Goal: Task Accomplishment & Management: Manage account settings

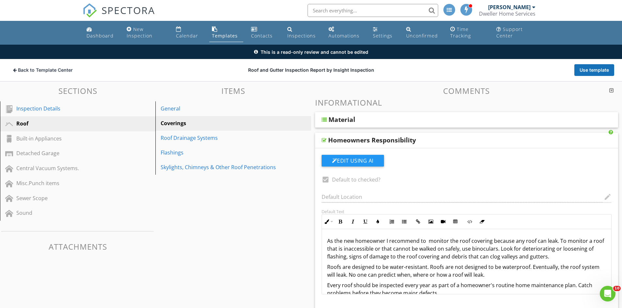
scroll to position [11, 0]
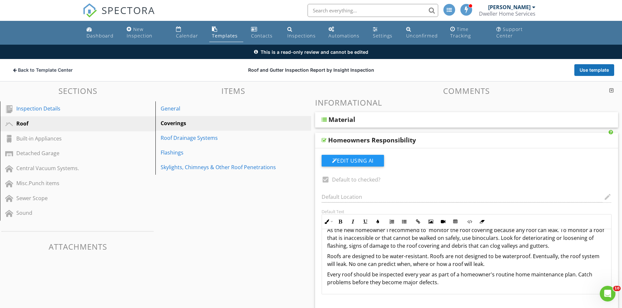
click at [106, 9] on span "SPECTORA" at bounding box center [128, 10] width 54 height 14
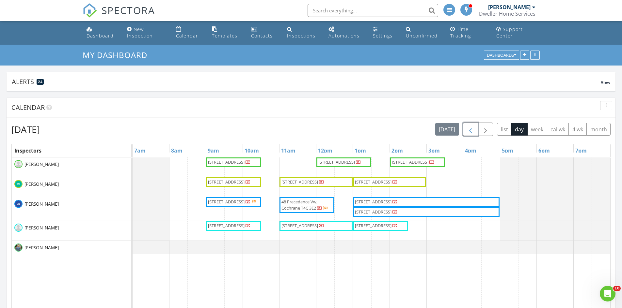
click at [471, 128] on span "button" at bounding box center [470, 130] width 8 height 8
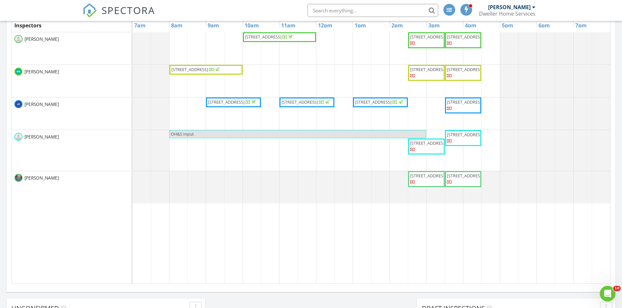
scroll to position [131, 0]
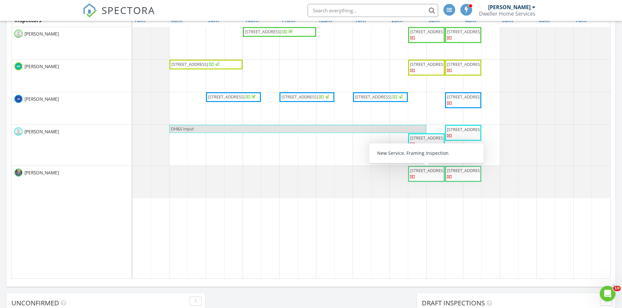
click at [424, 174] on span "253 Cobblestone Gate SW, Airdrie T4B 5J9" at bounding box center [428, 171] width 37 height 6
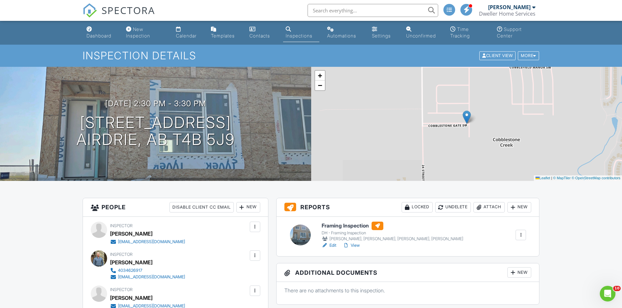
click at [355, 225] on h6 "Framing Inspection" at bounding box center [392, 226] width 142 height 8
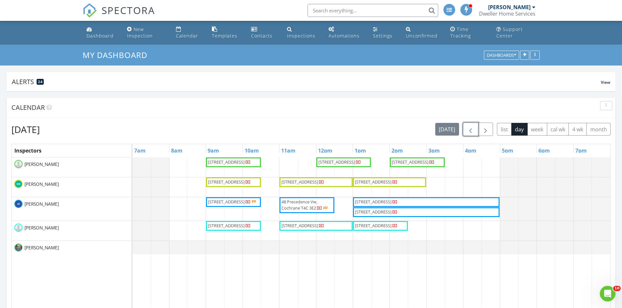
click at [473, 128] on span "button" at bounding box center [470, 130] width 8 height 8
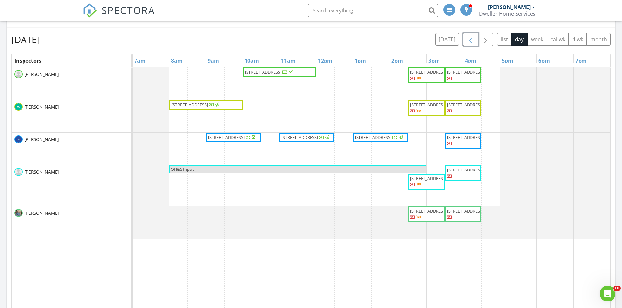
scroll to position [98, 0]
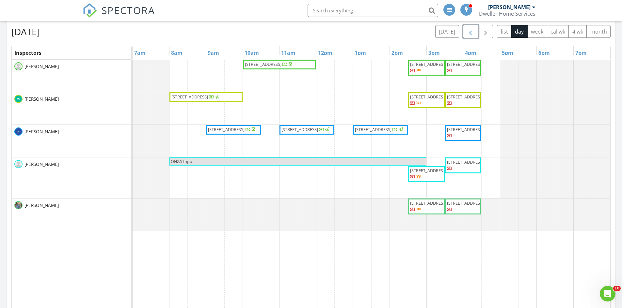
click at [429, 206] on span "253 Cobblestone Gate SW, Airdrie T4B 5J9" at bounding box center [428, 203] width 37 height 6
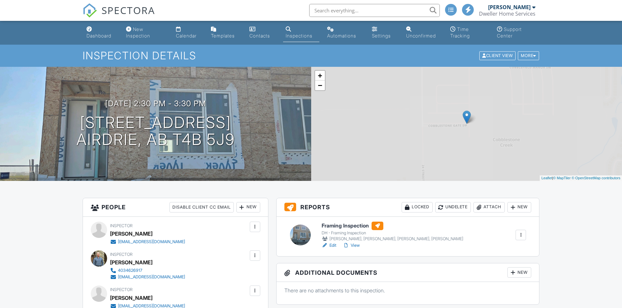
scroll to position [424, 0]
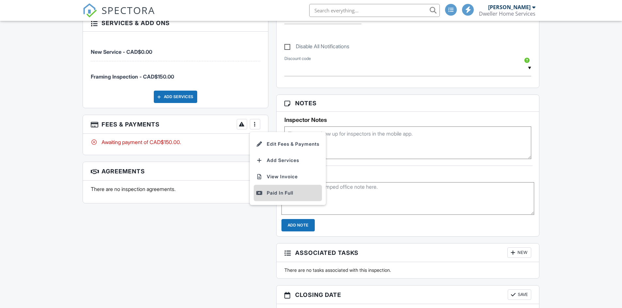
click at [282, 197] on div "Paid In Full" at bounding box center [287, 193] width 63 height 8
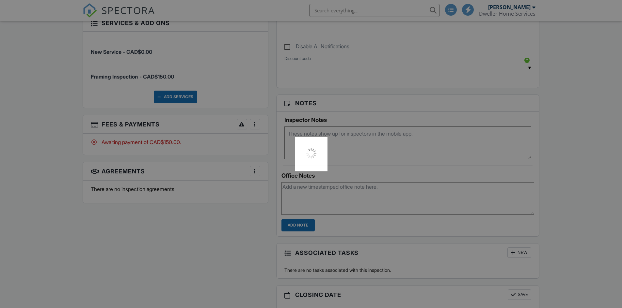
click at [281, 193] on div at bounding box center [311, 154] width 622 height 308
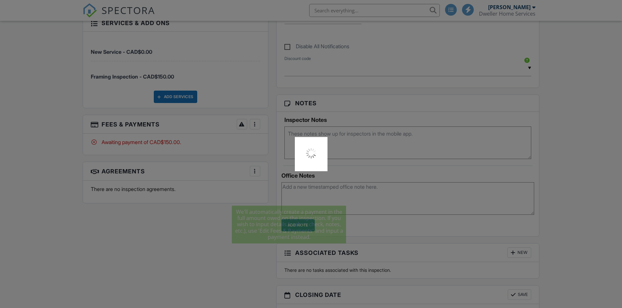
scroll to position [0, 0]
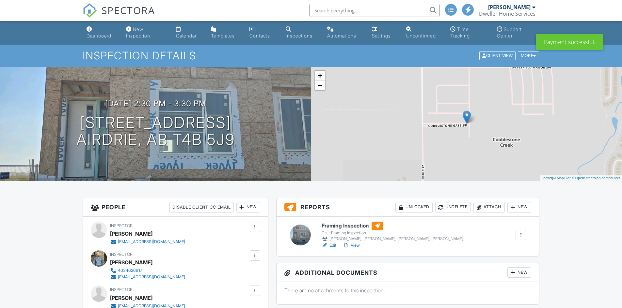
drag, startPoint x: 125, startPoint y: 10, endPoint x: 154, endPoint y: 16, distance: 29.7
click at [125, 10] on span "SPECTORA" at bounding box center [128, 10] width 54 height 14
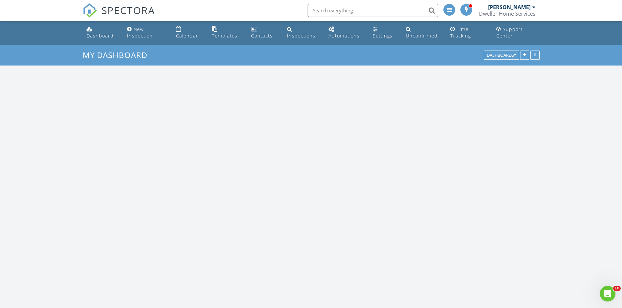
scroll to position [408, 632]
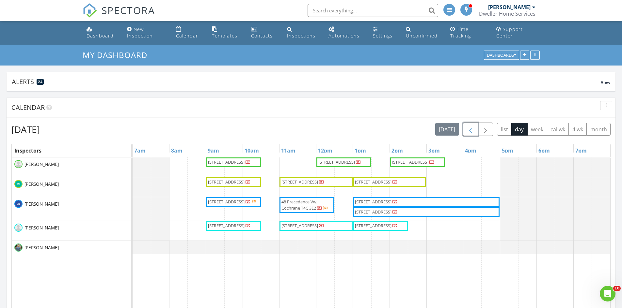
click at [474, 129] on span "button" at bounding box center [470, 130] width 8 height 8
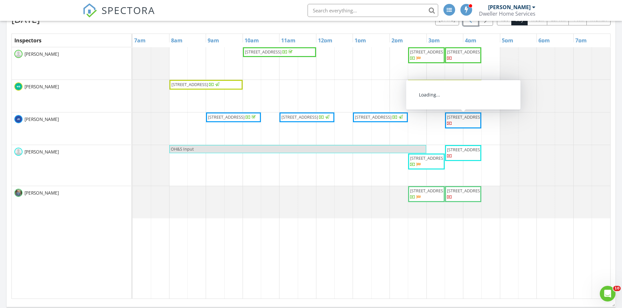
scroll to position [131, 0]
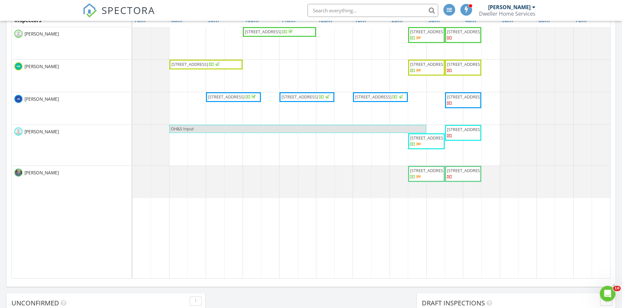
click at [460, 174] on span "249 Cobblestone Gate SW, Airdrie T4B 5J9" at bounding box center [465, 171] width 37 height 6
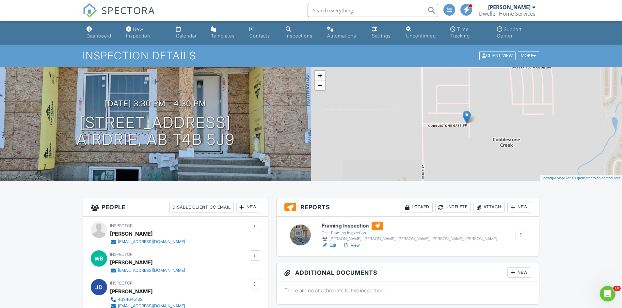
click at [339, 227] on h6 "Framing Inspection" at bounding box center [409, 226] width 176 height 8
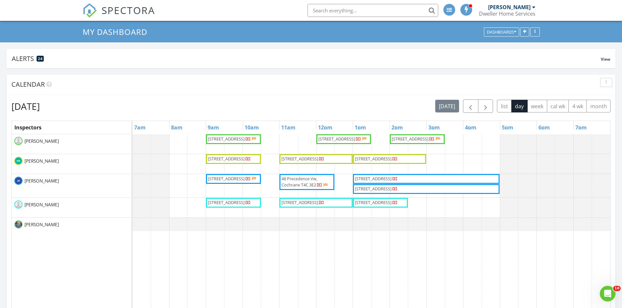
scroll to position [33, 0]
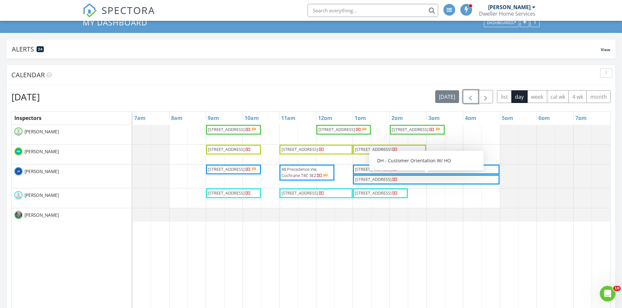
drag, startPoint x: 469, startPoint y: 96, endPoint x: 471, endPoint y: 106, distance: 10.2
click at [470, 96] on span "button" at bounding box center [470, 97] width 8 height 8
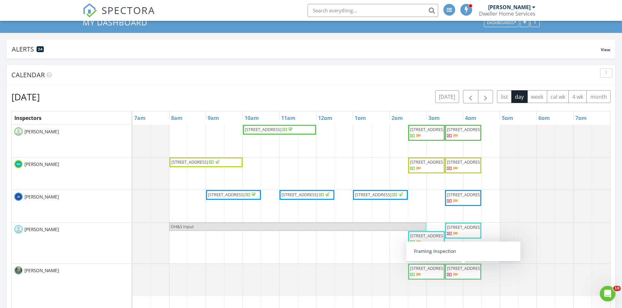
drag, startPoint x: 470, startPoint y: 280, endPoint x: 495, endPoint y: 294, distance: 29.2
click at [508, 298] on td at bounding box center [509, 251] width 18 height 252
click at [471, 272] on span "249 Cobblestone Gate SW, Airdrie T4B 5J9" at bounding box center [465, 269] width 37 height 6
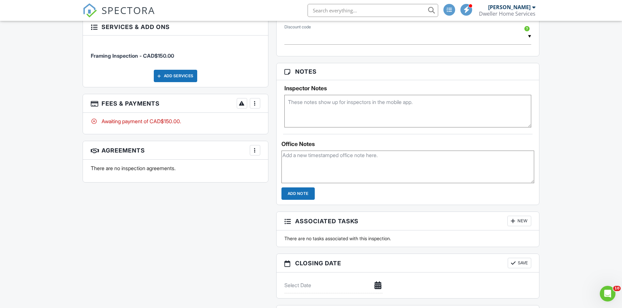
scroll to position [424, 0]
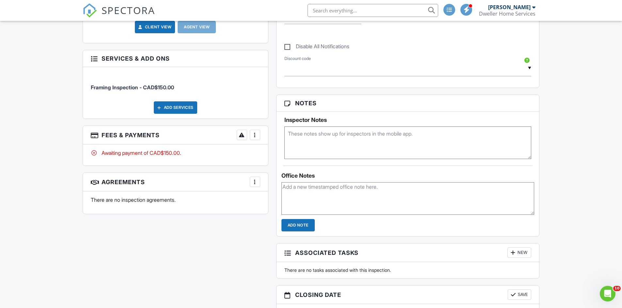
click at [257, 135] on div at bounding box center [255, 135] width 7 height 7
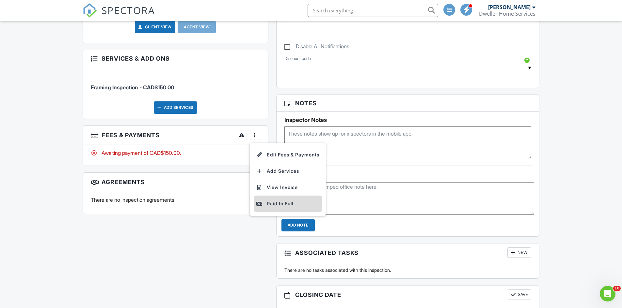
click at [296, 205] on div "Paid In Full" at bounding box center [287, 204] width 63 height 8
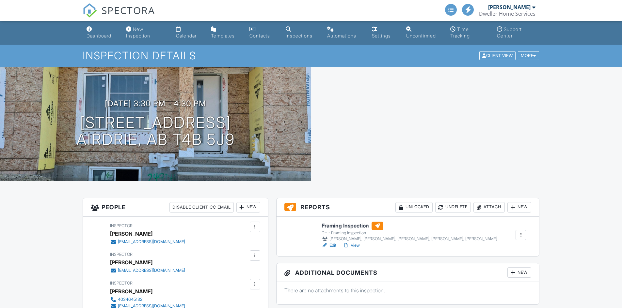
click at [246, 207] on div "New" at bounding box center [248, 207] width 24 height 10
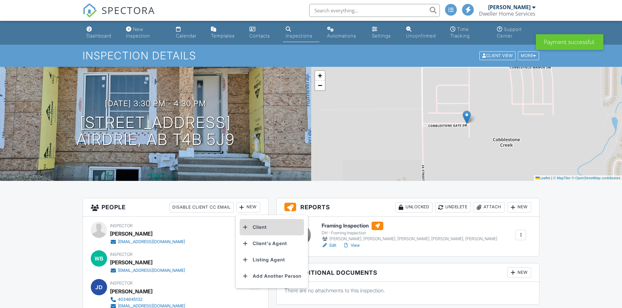
click at [258, 230] on li "Client" at bounding box center [272, 227] width 64 height 16
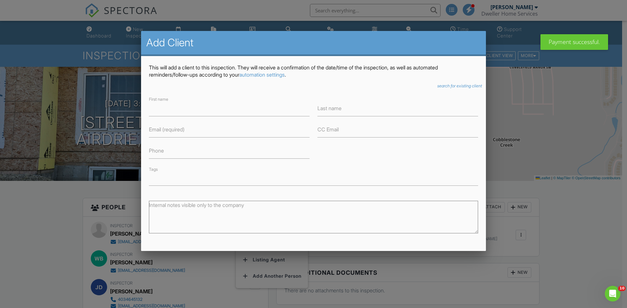
click at [569, 254] on div at bounding box center [313, 159] width 627 height 385
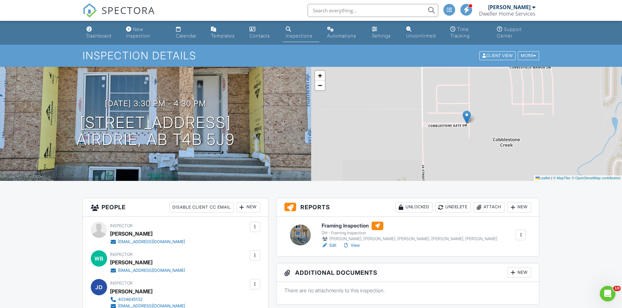
drag, startPoint x: 534, startPoint y: 55, endPoint x: 536, endPoint y: 70, distance: 15.5
click at [534, 55] on div at bounding box center [534, 56] width 3 height 4
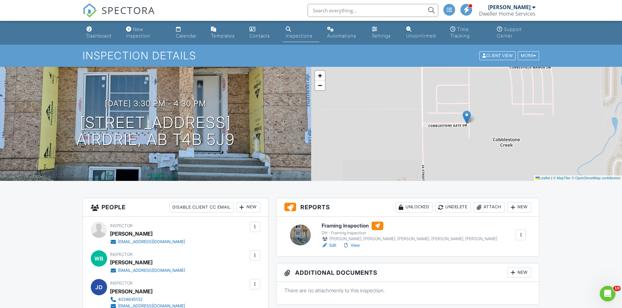
click at [359, 226] on h6 "Framing Inspection" at bounding box center [409, 226] width 176 height 8
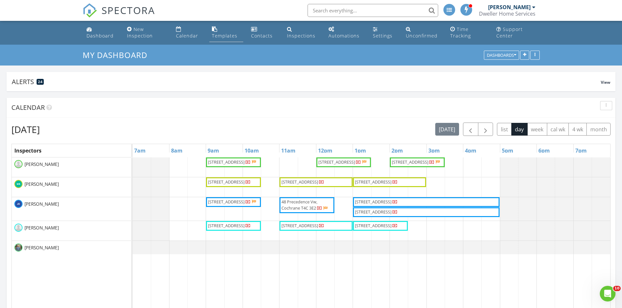
click at [239, 38] on link "Templates" at bounding box center [226, 32] width 34 height 19
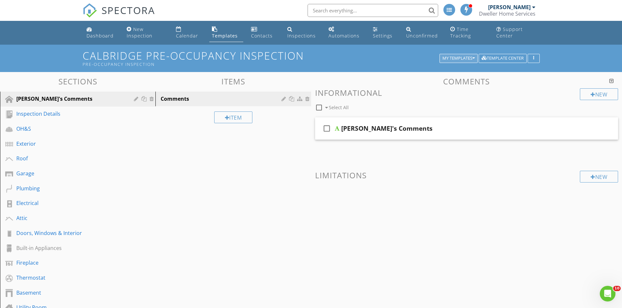
click at [470, 57] on div "My Templates" at bounding box center [458, 58] width 32 height 5
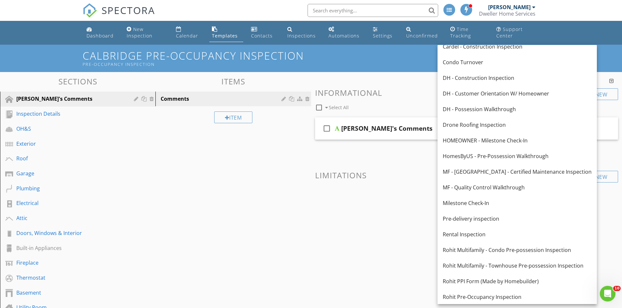
scroll to position [148, 0]
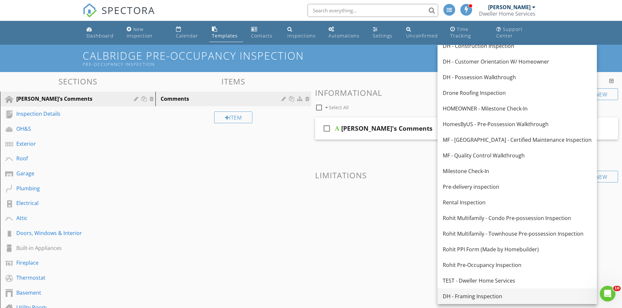
click at [505, 293] on div "DH - Framing Inspection" at bounding box center [517, 297] width 149 height 8
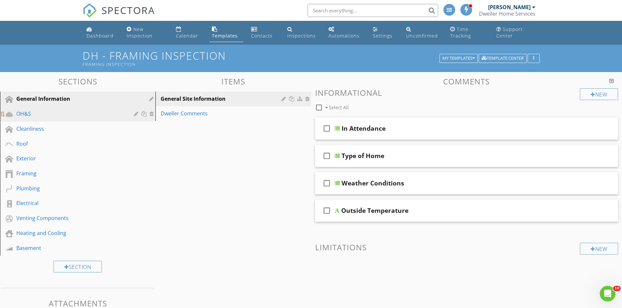
click at [144, 112] on div at bounding box center [144, 113] width 7 height 5
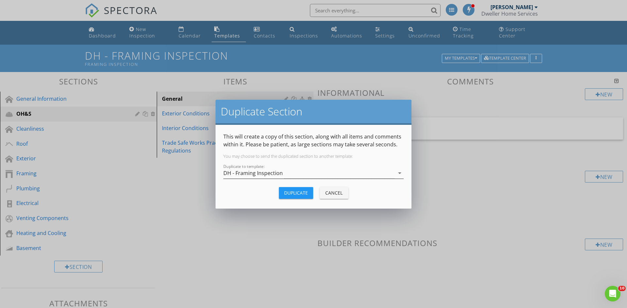
click at [311, 173] on div "DH - Framing Inspection" at bounding box center [308, 173] width 171 height 11
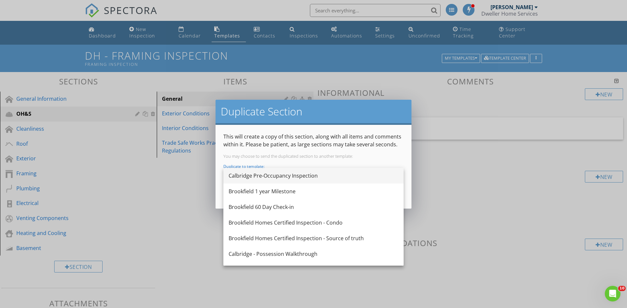
click at [316, 177] on div "Calbridge Pre-Occupancy Inspection" at bounding box center [313, 176] width 170 height 8
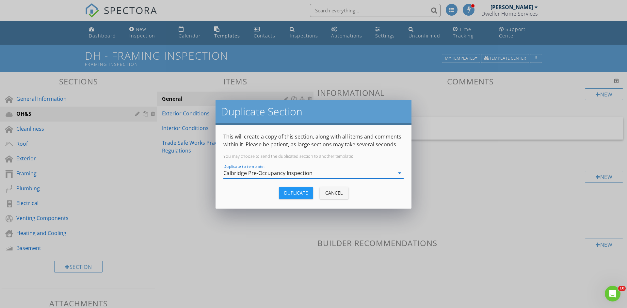
click at [302, 191] on div "Duplicate" at bounding box center [296, 193] width 24 height 7
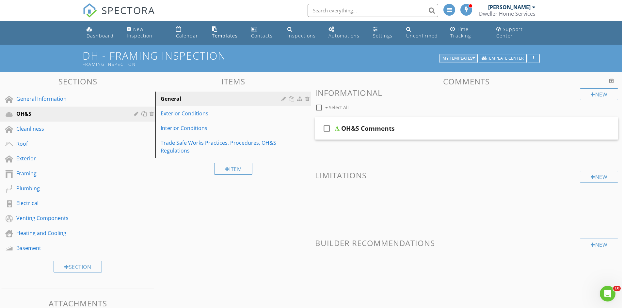
click at [448, 56] on div "My Templates" at bounding box center [458, 58] width 32 height 5
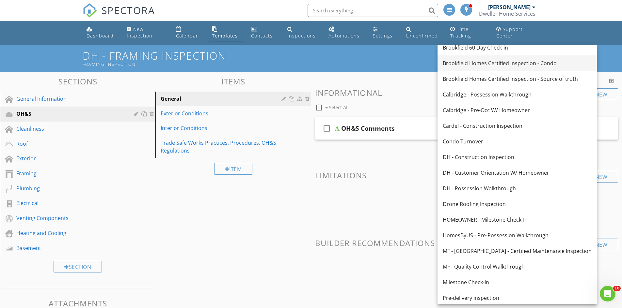
scroll to position [0, 0]
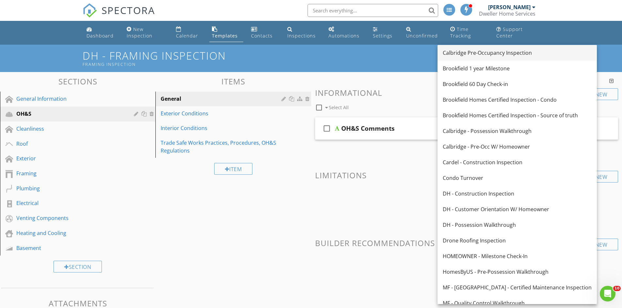
click at [499, 48] on link "Calbridge Pre-Occupancy Inspection" at bounding box center [516, 53] width 159 height 16
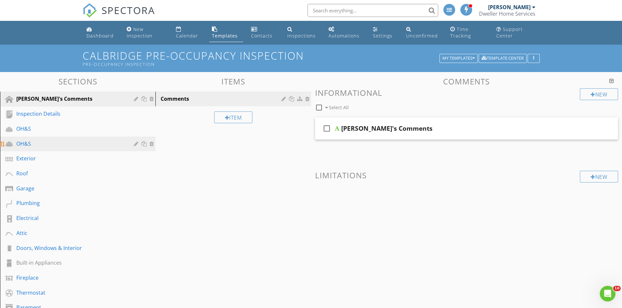
click at [153, 144] on div at bounding box center [152, 143] width 6 height 5
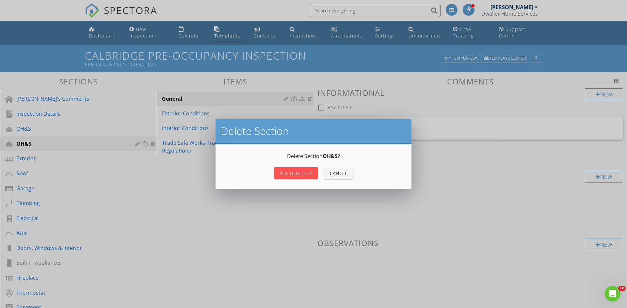
click at [308, 169] on button "Yes, Delete it!" at bounding box center [295, 173] width 43 height 12
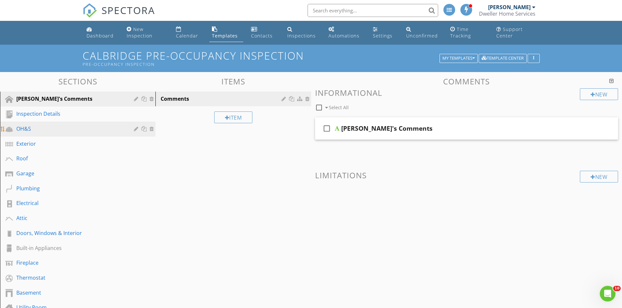
click at [79, 125] on div "OH&S" at bounding box center [70, 129] width 108 height 8
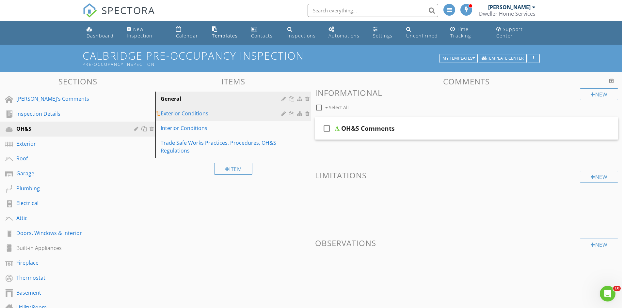
click at [253, 115] on div "Exterior Conditions" at bounding box center [222, 114] width 122 height 8
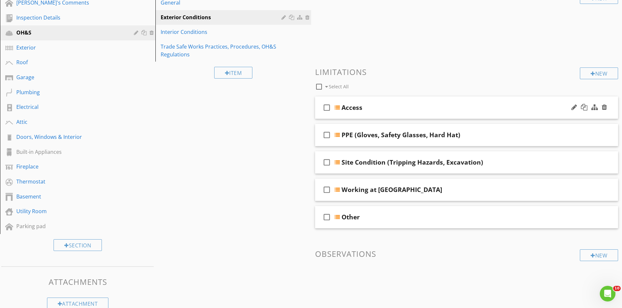
scroll to position [112, 0]
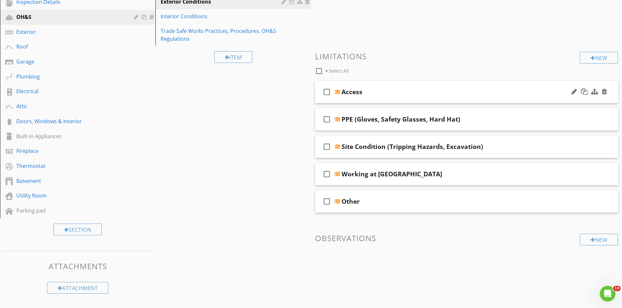
click at [413, 88] on div "check_box_outline_blank Access" at bounding box center [466, 92] width 303 height 23
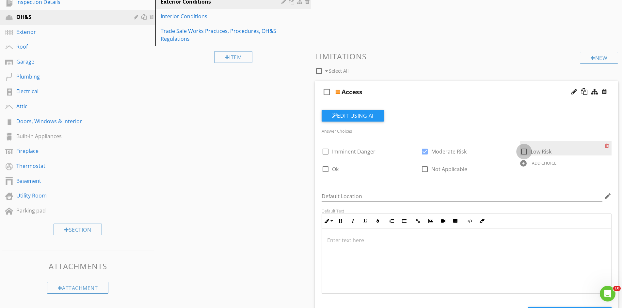
click at [522, 154] on div at bounding box center [523, 151] width 11 height 11
checkbox input "true"
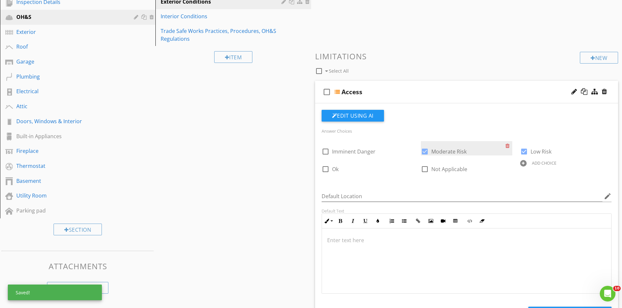
click at [423, 152] on div at bounding box center [424, 151] width 11 height 11
checkbox input "false"
click at [409, 86] on div "check_box_outline_blank Access" at bounding box center [466, 92] width 303 height 23
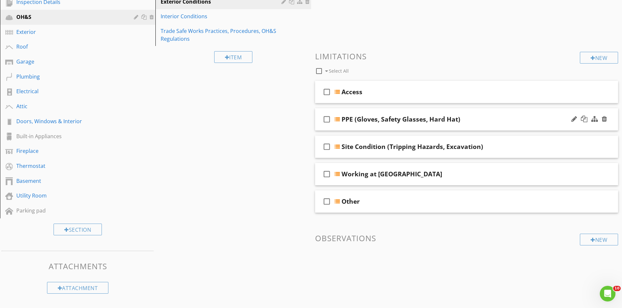
click at [402, 127] on div "check_box_outline_blank PPE (Gloves, Safety Glasses, Hard Hat)" at bounding box center [466, 119] width 303 height 23
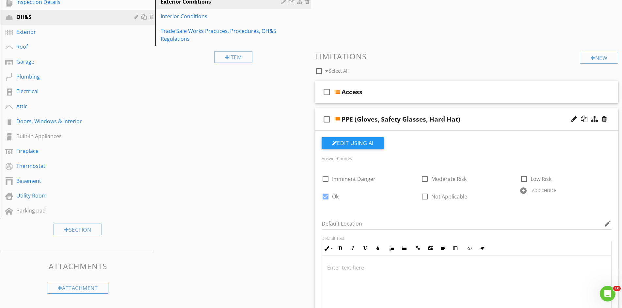
click at [424, 128] on div "check_box_outline_blank PPE (Gloves, Safety Glasses, Hard Hat)" at bounding box center [466, 119] width 303 height 23
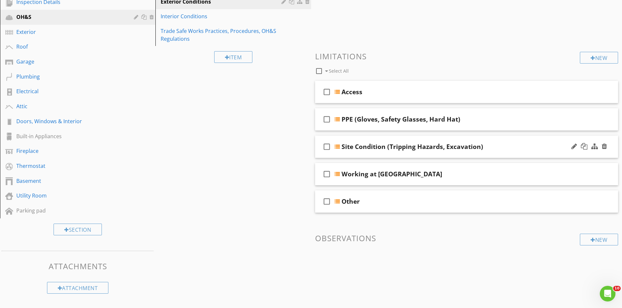
click at [403, 154] on div "check_box_outline_blank Site Condition (Tripping Hazards, Excavation)" at bounding box center [466, 147] width 303 height 23
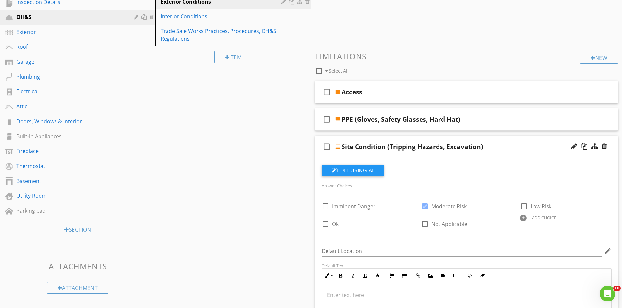
click at [408, 155] on div "check_box_outline_blank Site Condition (Tripping Hazards, Excavation)" at bounding box center [466, 147] width 303 height 23
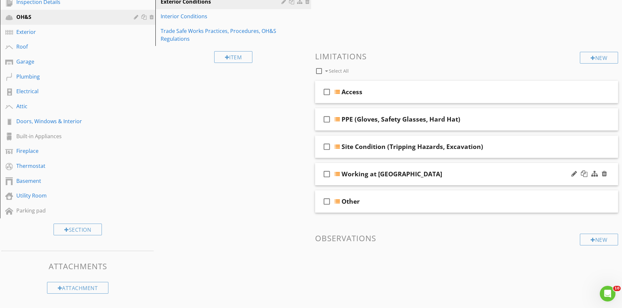
click at [387, 183] on div "check_box_outline_blank Working at Heights" at bounding box center [466, 174] width 303 height 23
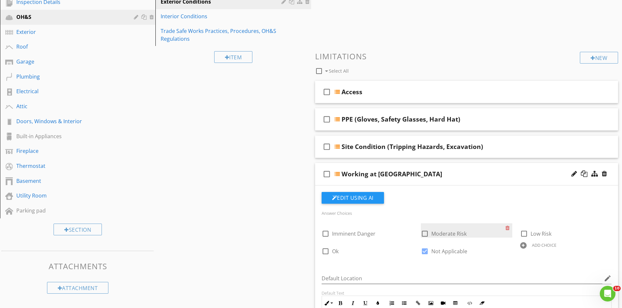
click at [426, 232] on div at bounding box center [424, 233] width 11 height 11
checkbox input "true"
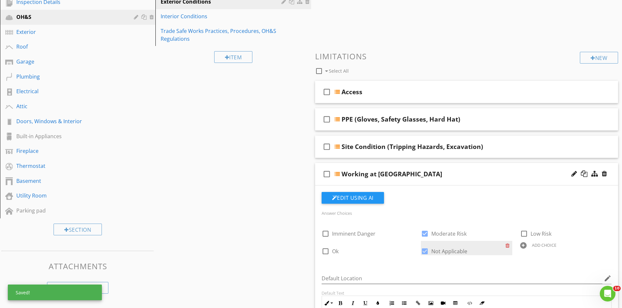
click at [423, 250] on div at bounding box center [424, 251] width 11 height 11
checkbox input "false"
click at [403, 165] on div "check_box_outline_blank Working at Heights" at bounding box center [466, 174] width 303 height 23
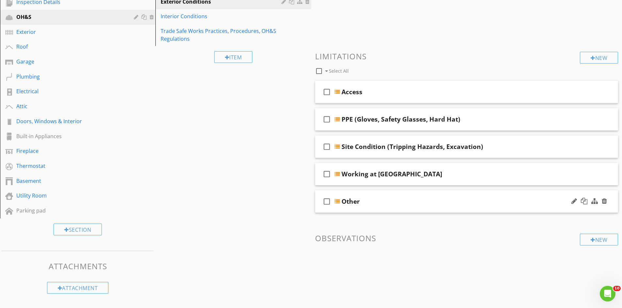
click at [414, 199] on div "Other" at bounding box center [449, 202] width 217 height 8
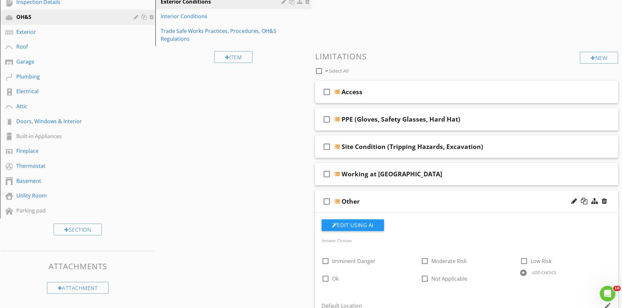
click at [414, 197] on div "check_box_outline_blank Other" at bounding box center [466, 202] width 303 height 23
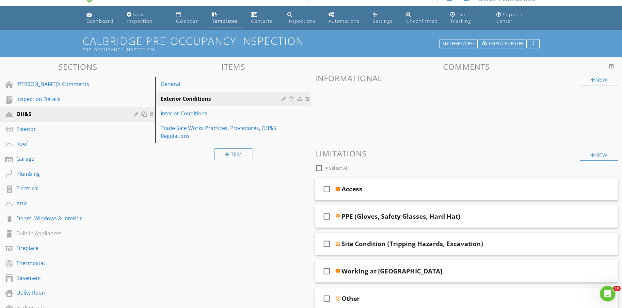
scroll to position [0, 0]
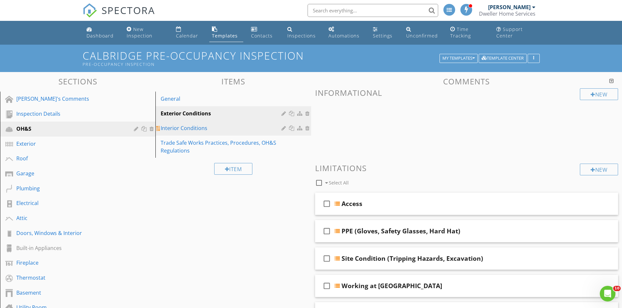
click at [250, 128] on div "Interior Conditions" at bounding box center [222, 128] width 122 height 8
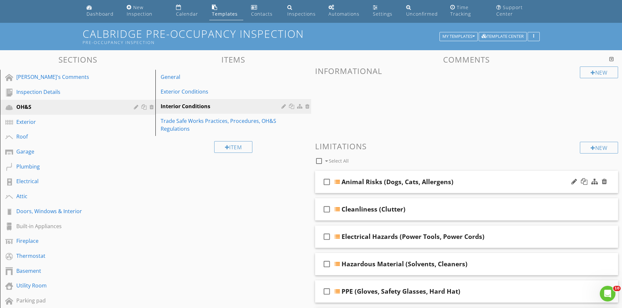
scroll to position [65, 0]
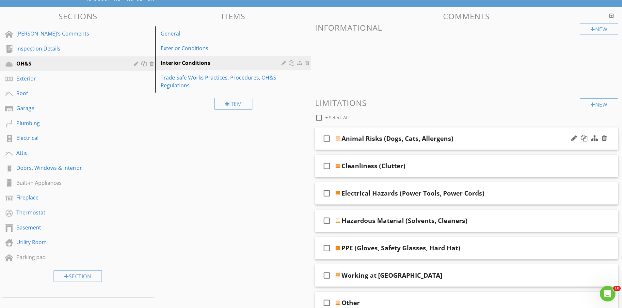
click at [416, 130] on div "check_box_outline_blank Animal Risks (Dogs, Cats, Allergens)" at bounding box center [466, 139] width 303 height 23
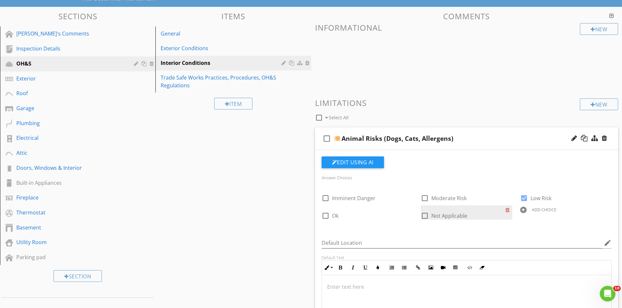
click at [425, 216] on div at bounding box center [424, 216] width 11 height 11
checkbox input "true"
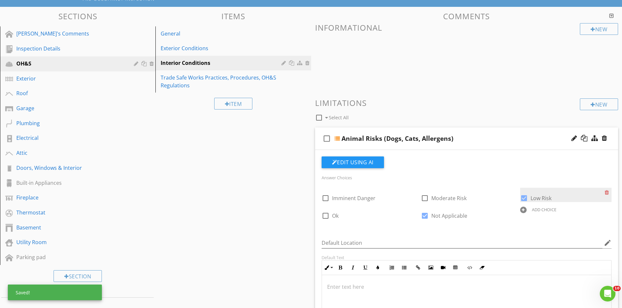
click at [527, 196] on div at bounding box center [523, 198] width 11 height 11
checkbox input "false"
click at [449, 129] on div "check_box_outline_blank Animal Risks (Dogs, Cats, Allergens)" at bounding box center [466, 139] width 303 height 23
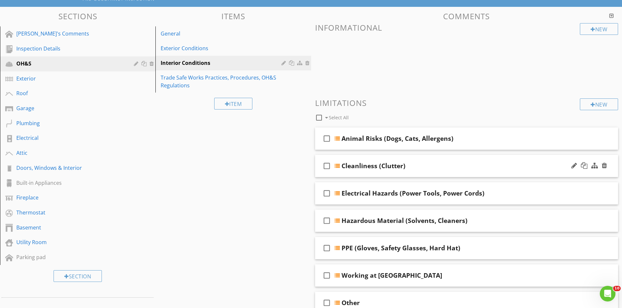
click at [433, 163] on div "Cleanliness (Clutter)" at bounding box center [449, 166] width 217 height 8
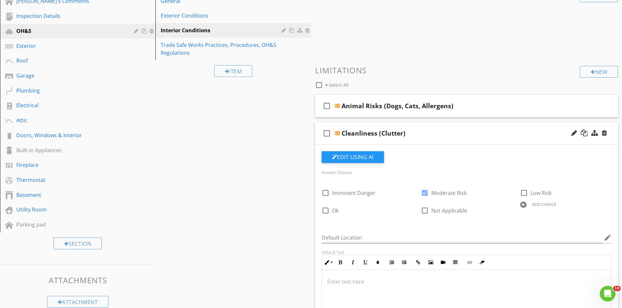
scroll to position [131, 0]
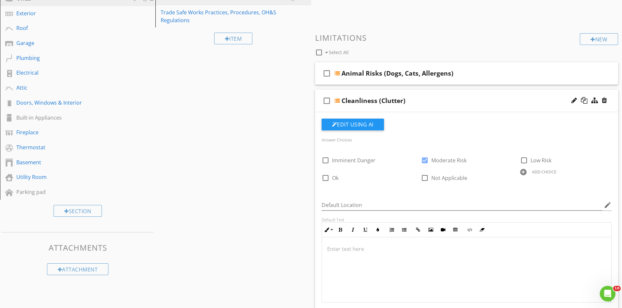
click at [449, 93] on div "check_box_outline_blank Cleanliness (Clutter)" at bounding box center [466, 101] width 303 height 23
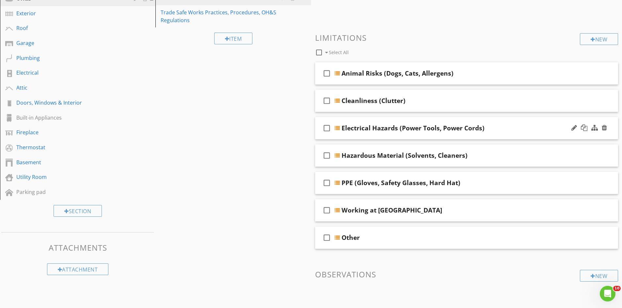
click at [430, 120] on div "check_box_outline_blank Electrical Hazards (Power Tools, Power Cords)" at bounding box center [466, 128] width 303 height 23
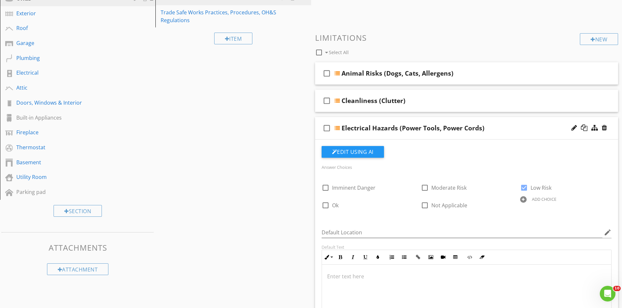
click at [436, 119] on div "check_box_outline_blank Electrical Hazards (Power Tools, Power Cords)" at bounding box center [466, 128] width 303 height 23
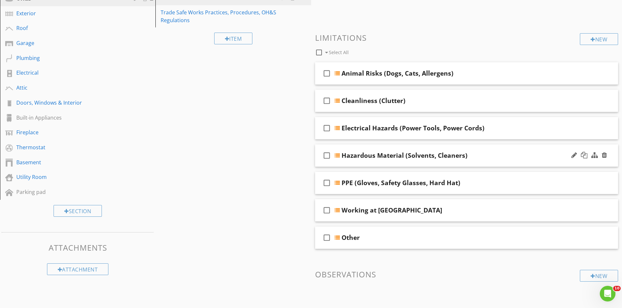
click at [425, 147] on div "check_box_outline_blank Hazardous Material (Solvents, Cleaners)" at bounding box center [466, 156] width 303 height 23
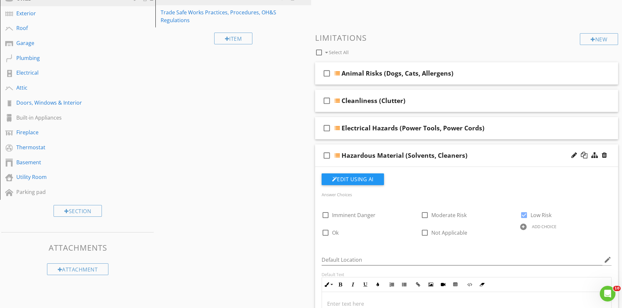
click at [430, 145] on div "check_box_outline_blank Hazardous Material (Solvents, Cleaners)" at bounding box center [466, 156] width 303 height 23
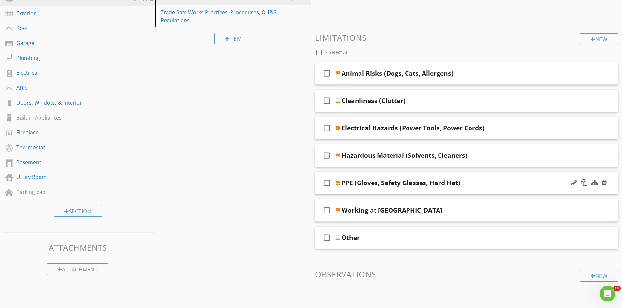
click at [415, 174] on div "check_box_outline_blank PPE (Gloves, Safety Glasses, Hard Hat)" at bounding box center [466, 183] width 303 height 23
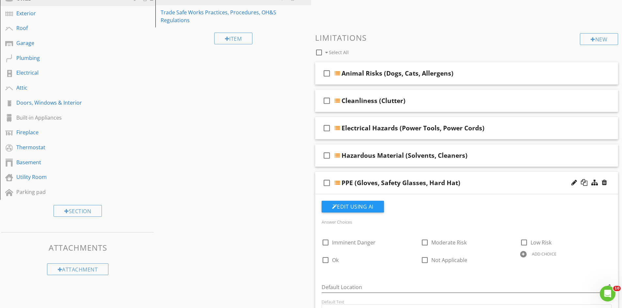
click at [415, 174] on div "check_box_outline_blank PPE (Gloves, Safety Glasses, Hard Hat)" at bounding box center [466, 183] width 303 height 23
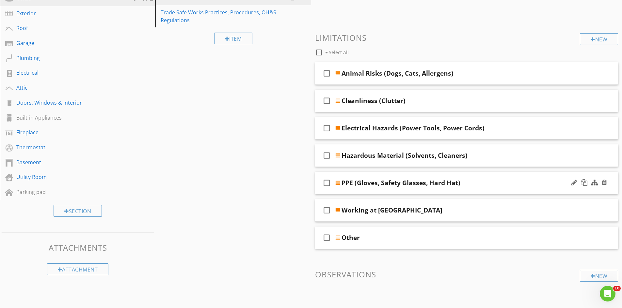
click at [415, 174] on div "check_box_outline_blank PPE (Gloves, Safety Glasses, Hard Hat)" at bounding box center [466, 183] width 303 height 23
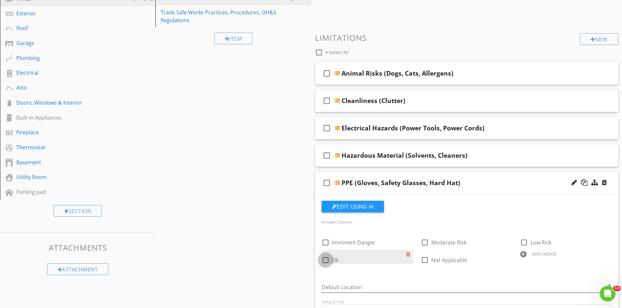
click at [328, 261] on div at bounding box center [325, 260] width 11 height 11
checkbox input "true"
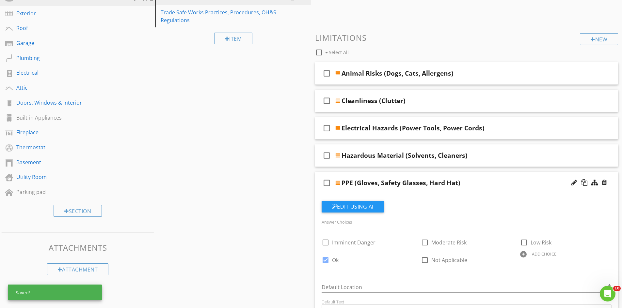
click at [410, 175] on div "check_box_outline_blank PPE (Gloves, Safety Glasses, Hard Hat)" at bounding box center [466, 183] width 303 height 23
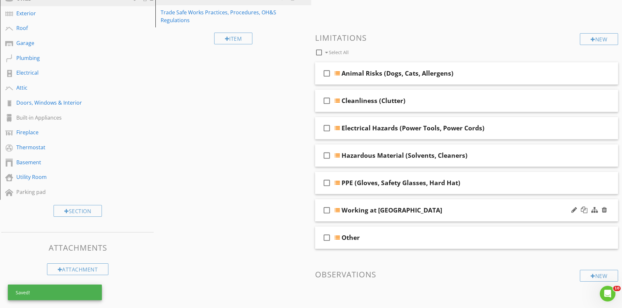
click at [393, 207] on div "Working at Heights" at bounding box center [391, 211] width 101 height 8
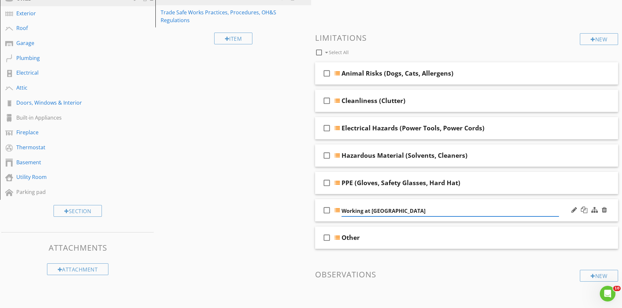
click at [394, 201] on div "check_box_outline_blank Working at Heights" at bounding box center [466, 210] width 303 height 23
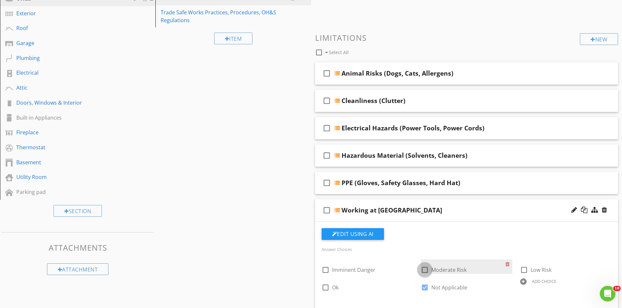
click at [422, 267] on div at bounding box center [424, 270] width 11 height 11
checkbox input "true"
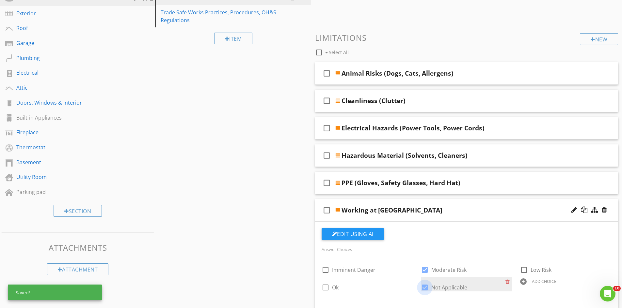
click at [426, 284] on div at bounding box center [424, 287] width 11 height 11
checkbox input "false"
click at [389, 204] on div "check_box_outline_blank Working at Heights" at bounding box center [466, 210] width 303 height 23
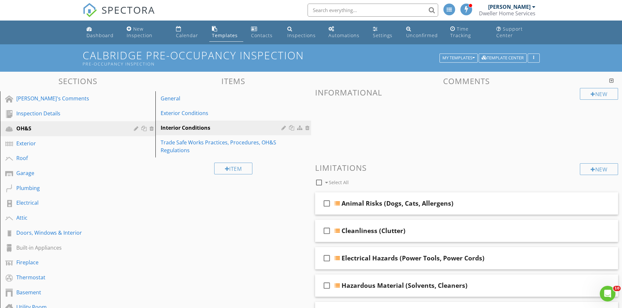
scroll to position [0, 0]
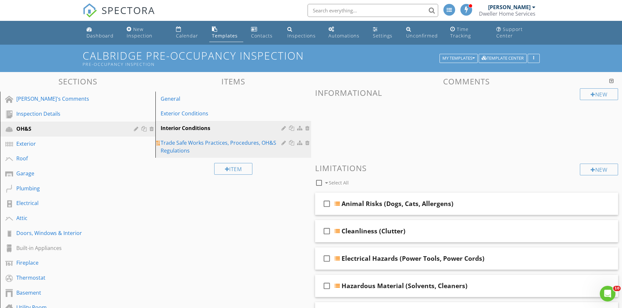
click at [239, 153] on div "Trade Safe Works Practices, Procedures, OH&S Regulations" at bounding box center [222, 147] width 122 height 16
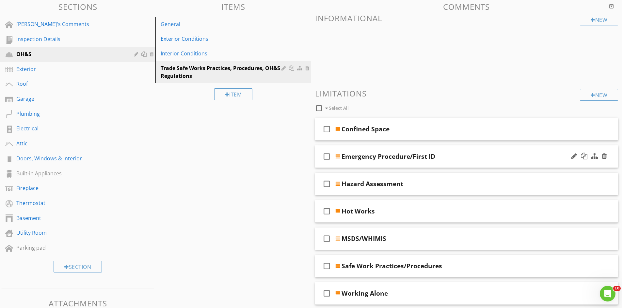
scroll to position [98, 0]
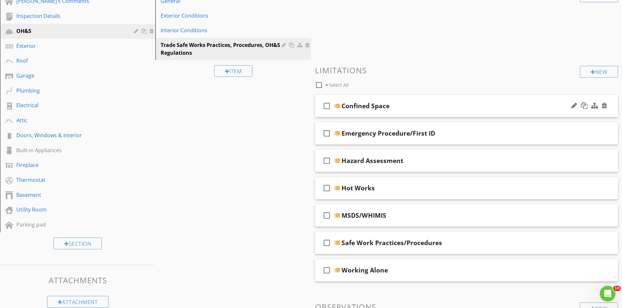
click at [385, 102] on div "Confined Space" at bounding box center [365, 106] width 48 height 8
click at [387, 100] on div "check_box_outline_blank Confined Space" at bounding box center [466, 106] width 303 height 23
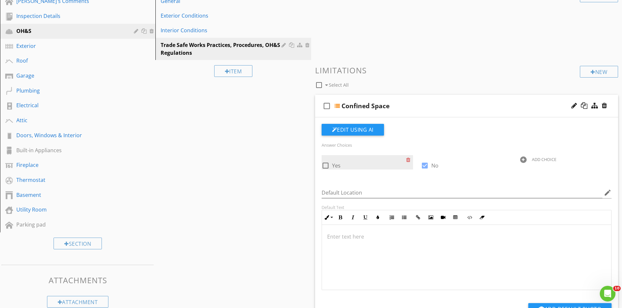
click at [328, 167] on div at bounding box center [325, 165] width 11 height 11
checkbox input "true"
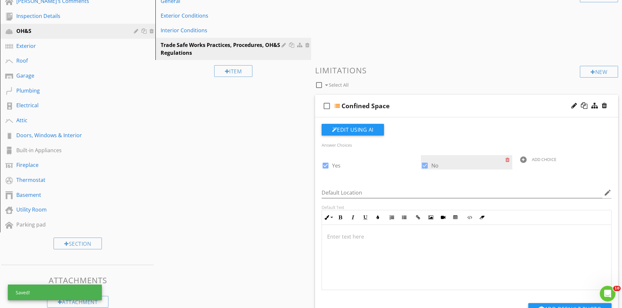
click at [422, 165] on div at bounding box center [424, 165] width 11 height 11
checkbox input "false"
click at [380, 97] on div "check_box_outline_blank Confined Space" at bounding box center [466, 106] width 303 height 23
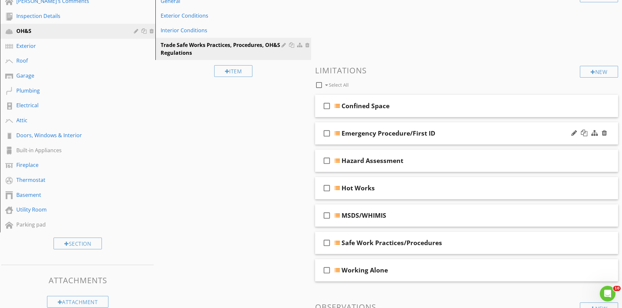
click at [375, 127] on div "check_box_outline_blank Emergency Procedure/First ID" at bounding box center [466, 133] width 303 height 23
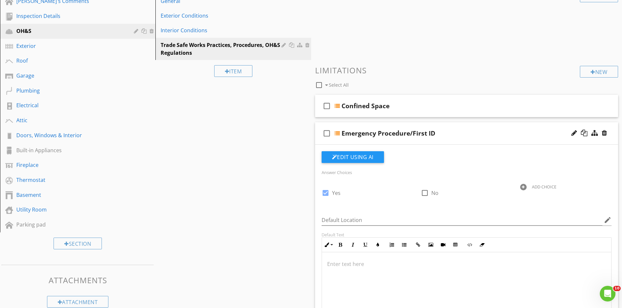
click at [378, 124] on div "check_box_outline_blank Emergency Procedure/First ID" at bounding box center [466, 133] width 303 height 23
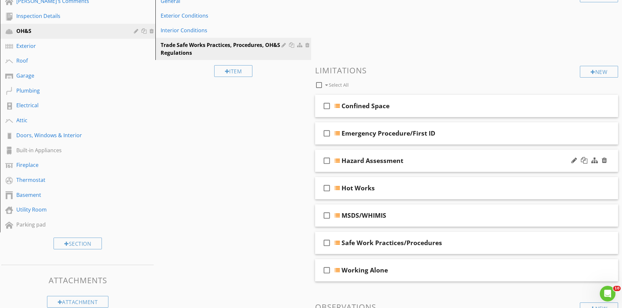
click at [366, 153] on div "check_box_outline_blank Hazard Assessment" at bounding box center [466, 161] width 303 height 23
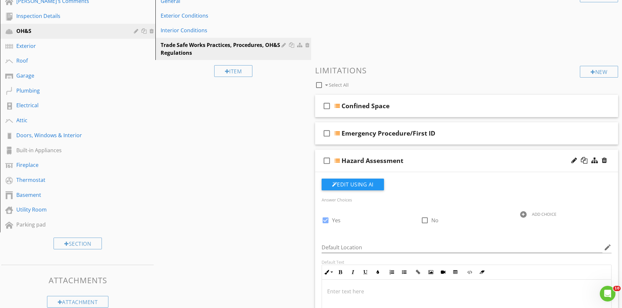
click at [381, 154] on div "check_box_outline_blank Hazard Assessment" at bounding box center [466, 161] width 303 height 23
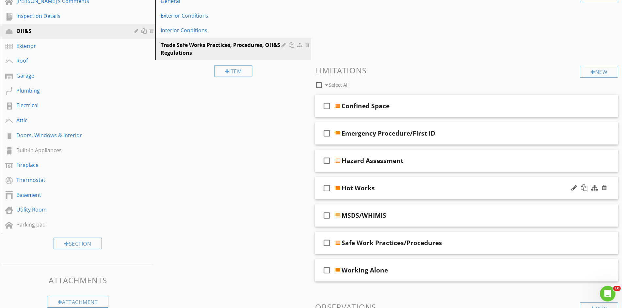
click at [377, 180] on div "check_box_outline_blank Hot Works" at bounding box center [466, 188] width 303 height 23
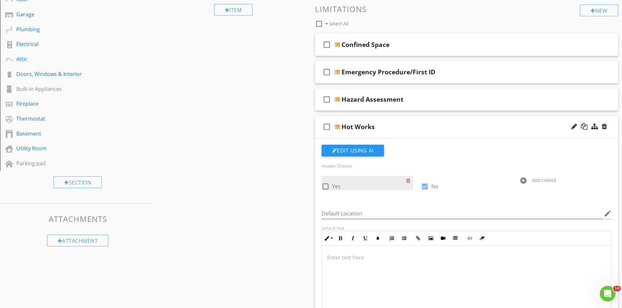
scroll to position [163, 0]
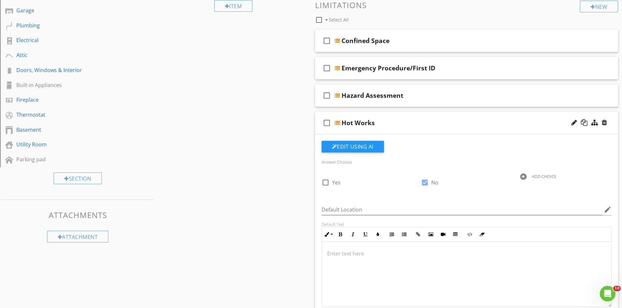
click at [370, 115] on div "check_box_outline_blank Hot Works" at bounding box center [466, 123] width 303 height 23
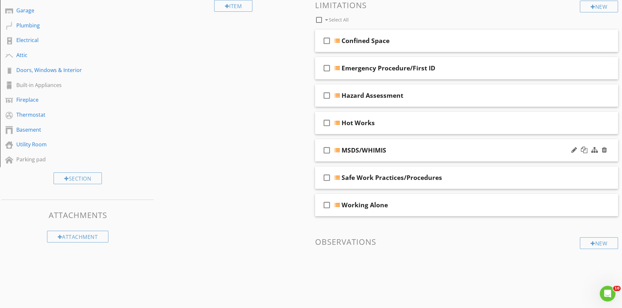
click at [373, 143] on div "check_box_outline_blank MSDS/WHIMIS" at bounding box center [466, 150] width 303 height 23
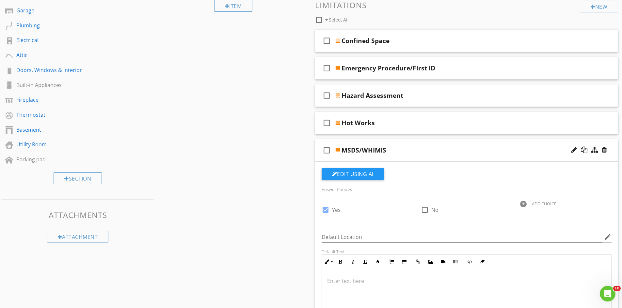
click at [394, 142] on div "check_box_outline_blank MSDS/WHIMIS" at bounding box center [466, 150] width 303 height 23
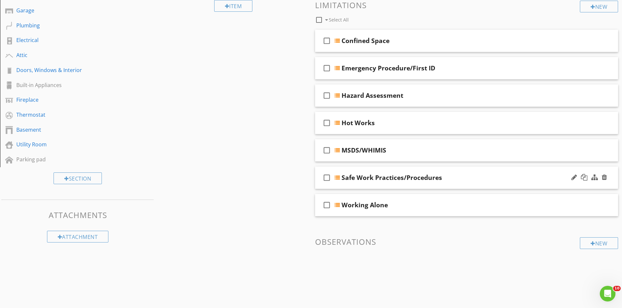
click at [382, 171] on div "check_box_outline_blank Safe Work Practices/Procedures" at bounding box center [466, 178] width 303 height 23
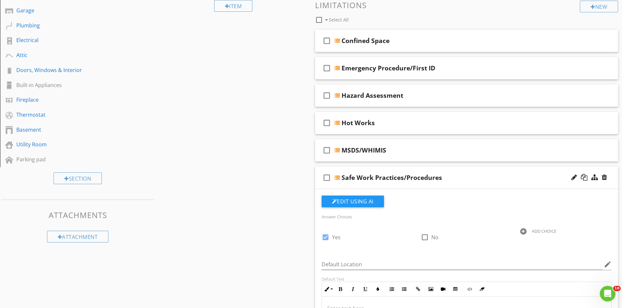
click at [382, 171] on div "check_box_outline_blank Safe Work Practices/Procedures" at bounding box center [466, 178] width 303 height 23
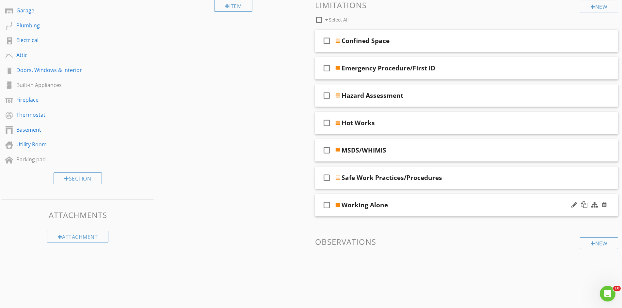
click at [369, 195] on div "check_box_outline_blank Working Alone" at bounding box center [466, 205] width 303 height 23
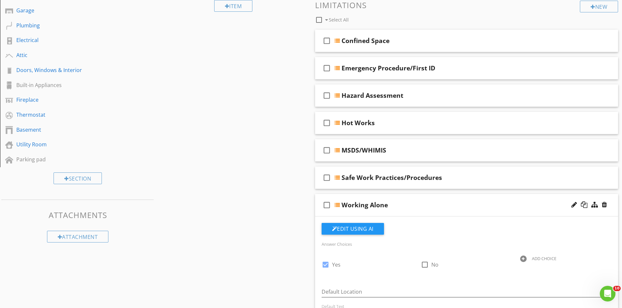
click at [383, 196] on div "check_box_outline_blank Working Alone" at bounding box center [466, 205] width 303 height 23
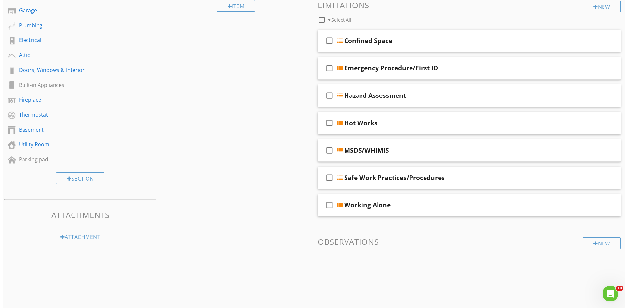
scroll to position [0, 0]
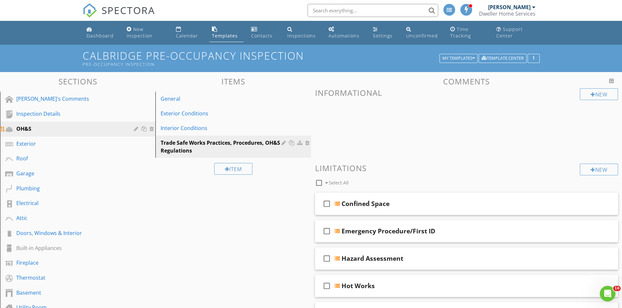
click at [143, 129] on div at bounding box center [144, 128] width 7 height 5
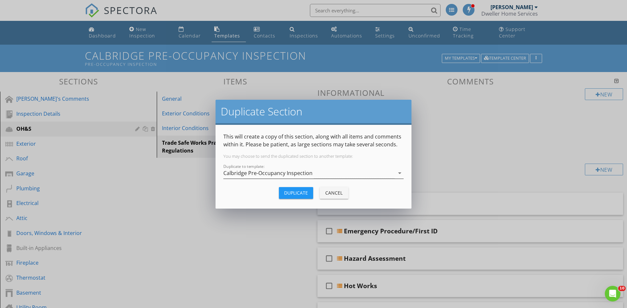
click at [266, 172] on div "Calbridge Pre-Occupancy Inspection" at bounding box center [267, 173] width 89 height 6
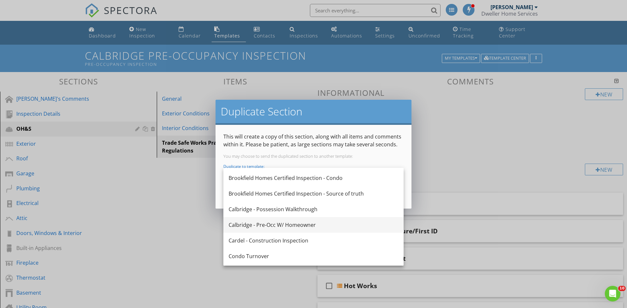
scroll to position [65, 0]
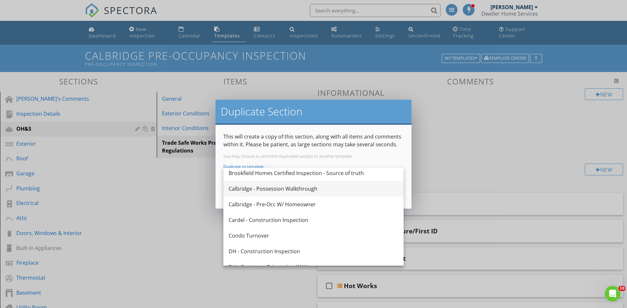
click at [297, 189] on div "Calbridge - Possession Walkthrough" at bounding box center [313, 189] width 170 height 8
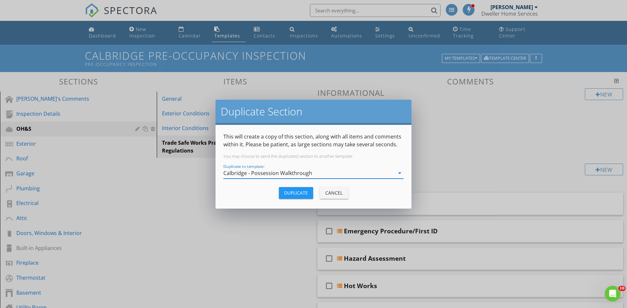
click at [294, 192] on div "Duplicate" at bounding box center [296, 193] width 24 height 7
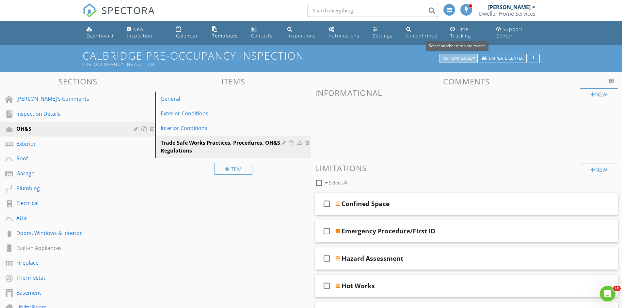
click at [453, 56] on div "My Templates" at bounding box center [458, 58] width 32 height 5
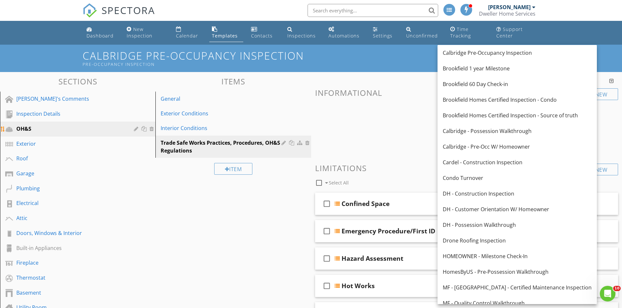
click at [147, 128] on div at bounding box center [144, 128] width 7 height 5
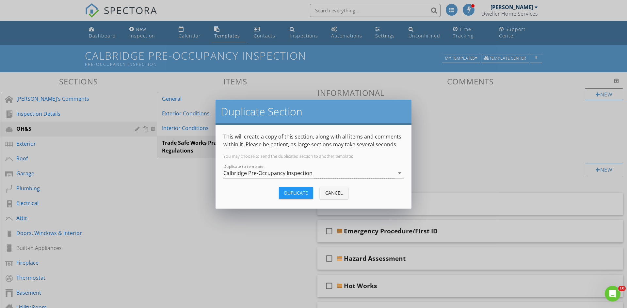
click at [287, 172] on div "Calbridge Pre-Occupancy Inspection" at bounding box center [267, 173] width 89 height 6
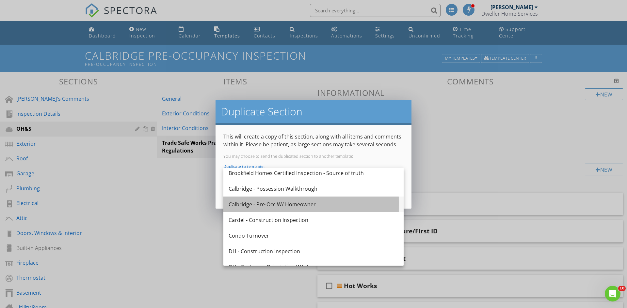
click at [304, 201] on div "Calbridge - Pre-Occ W/ Homeowner" at bounding box center [313, 205] width 170 height 8
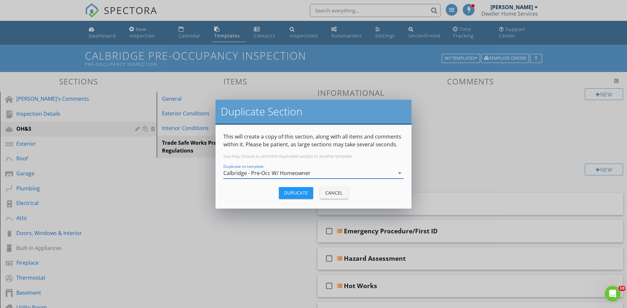
click at [304, 191] on div "Duplicate" at bounding box center [296, 193] width 24 height 7
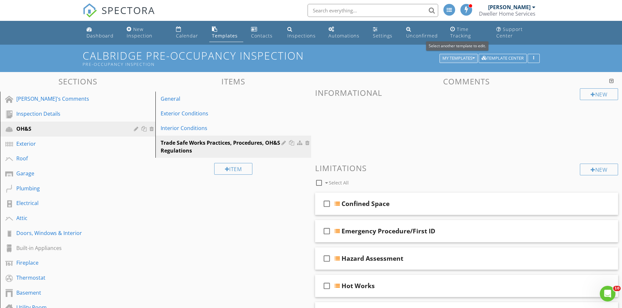
click at [470, 58] on div "My Templates" at bounding box center [458, 58] width 32 height 5
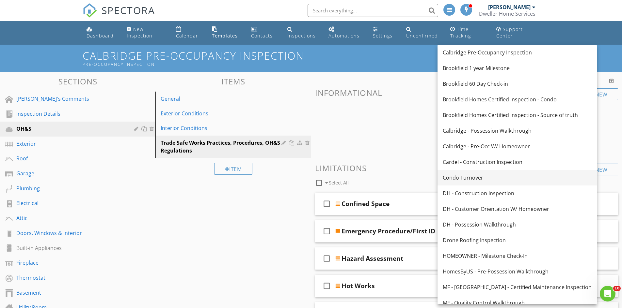
scroll to position [0, 0]
click at [491, 135] on div "Calbridge - Possession Walkthrough" at bounding box center [517, 131] width 149 height 8
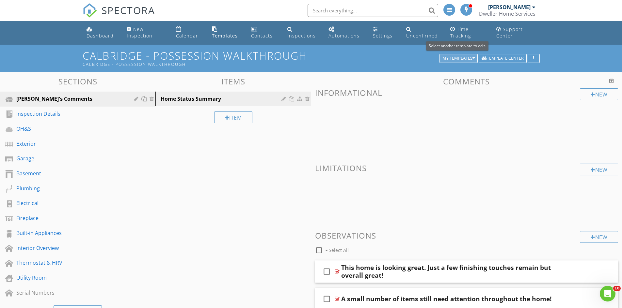
click at [463, 60] on div "My Templates" at bounding box center [458, 58] width 32 height 5
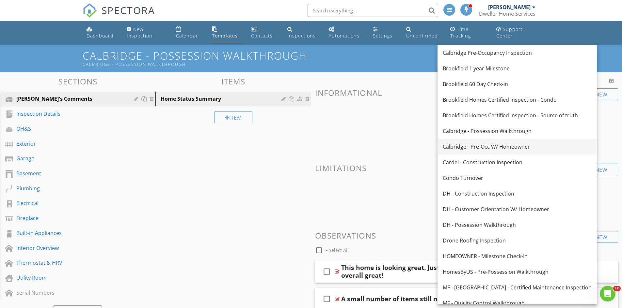
click at [494, 151] on link "Calbridge - Pre-Occ W/ Homeowner" at bounding box center [516, 147] width 159 height 16
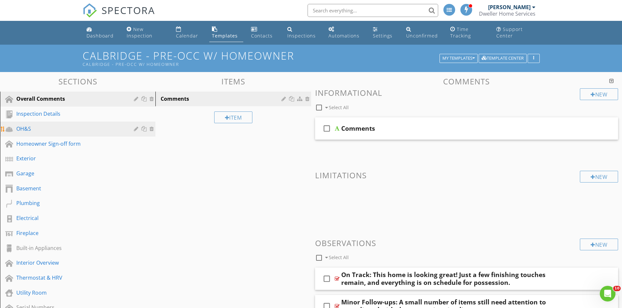
click at [88, 133] on div "OH&S" at bounding box center [82, 129] width 133 height 8
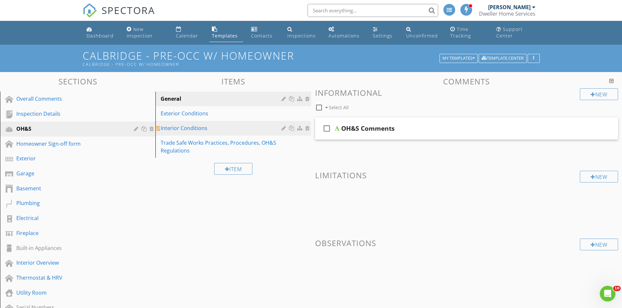
click at [228, 131] on div "Interior Conditions" at bounding box center [222, 128] width 122 height 8
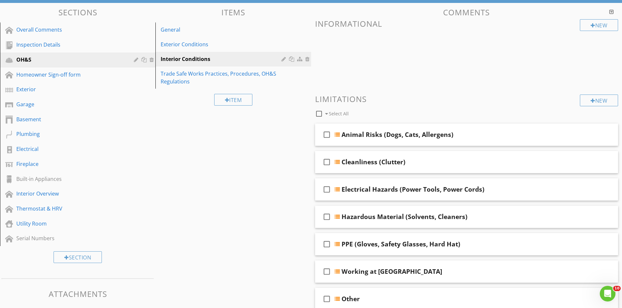
scroll to position [98, 0]
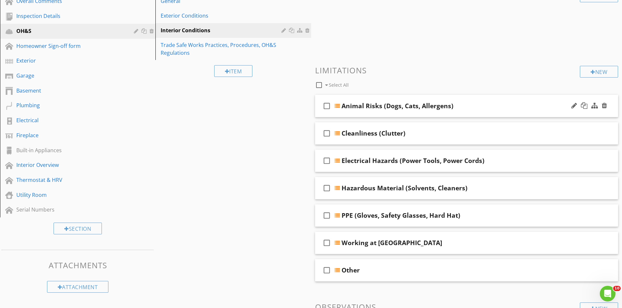
click at [423, 113] on div "check_box_outline_blank Animal Risks (Dogs, Cats, Allergens)" at bounding box center [466, 106] width 303 height 23
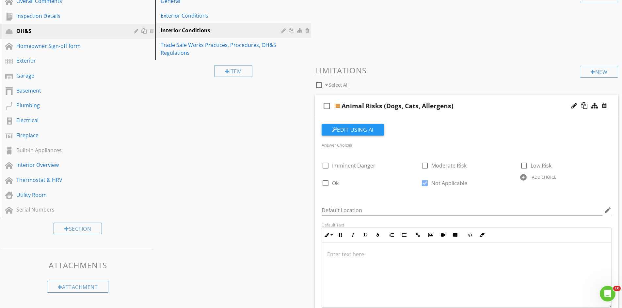
click at [420, 116] on div "check_box_outline_blank Animal Risks (Dogs, Cats, Allergens)" at bounding box center [466, 106] width 303 height 23
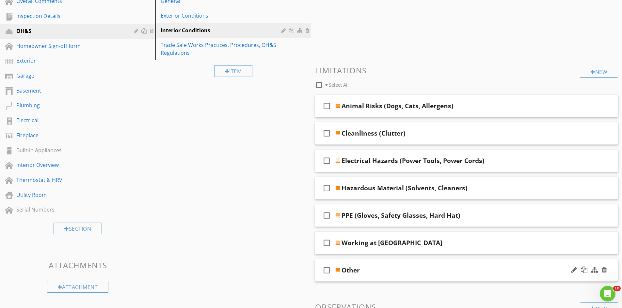
click at [358, 267] on div "Other" at bounding box center [350, 271] width 18 height 8
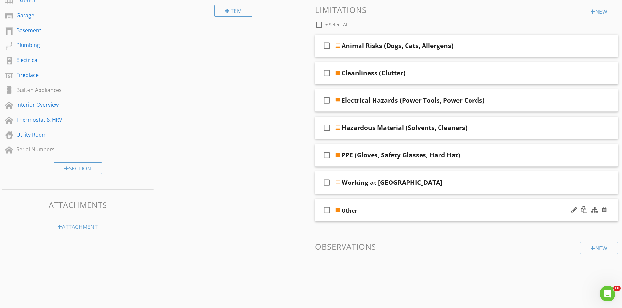
scroll to position [163, 0]
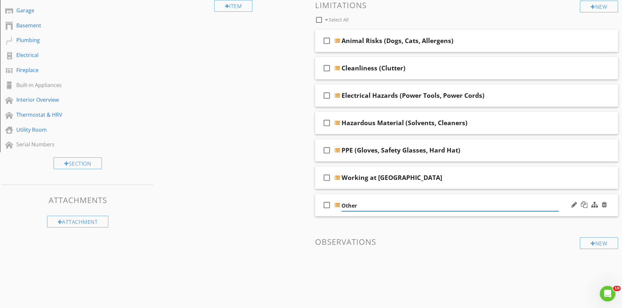
click at [419, 201] on input "Other" at bounding box center [449, 206] width 217 height 11
click at [419, 198] on div "check_box_outline_blank Other" at bounding box center [466, 205] width 303 height 23
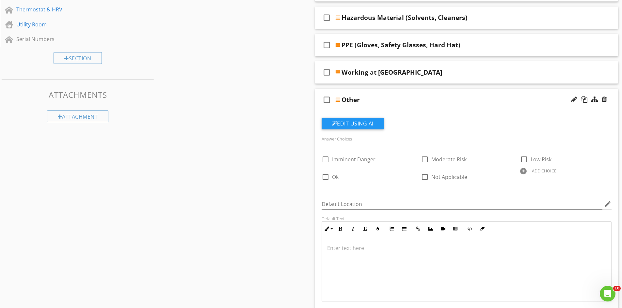
scroll to position [294, 0]
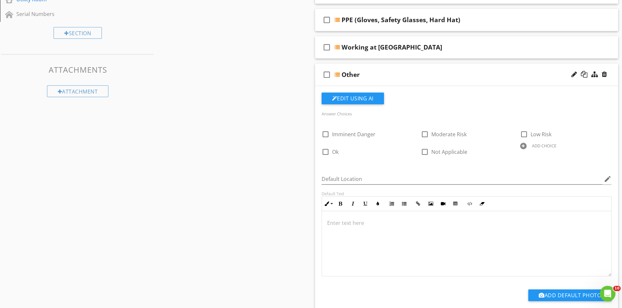
click at [383, 236] on div at bounding box center [466, 243] width 289 height 65
click at [385, 237] on div at bounding box center [466, 243] width 289 height 65
click at [366, 66] on div "check_box_outline_blank Other" at bounding box center [466, 75] width 303 height 23
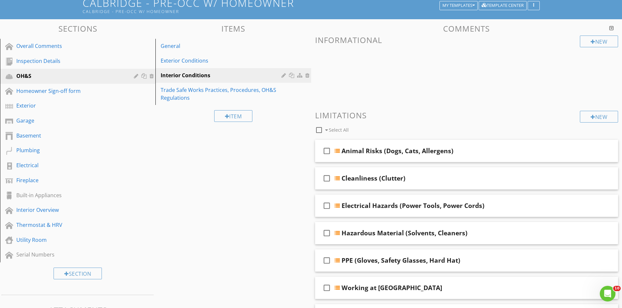
scroll to position [69, 0]
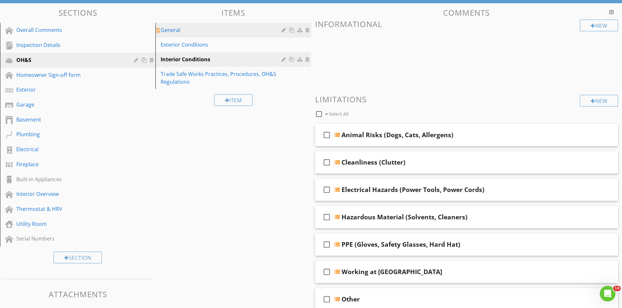
click at [249, 32] on div "General" at bounding box center [222, 30] width 122 height 8
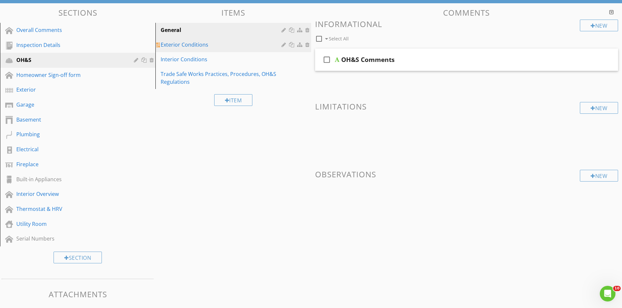
click at [242, 51] on link "Exterior Conditions" at bounding box center [233, 45] width 153 height 14
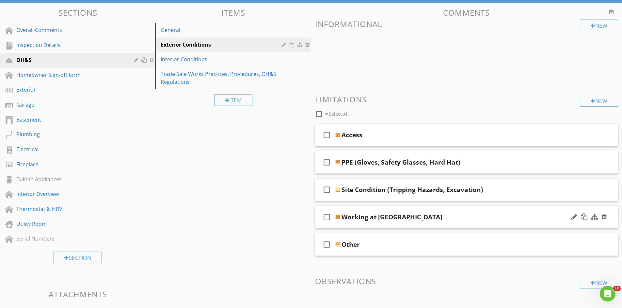
click at [374, 209] on div "check_box_outline_blank Working at Heights" at bounding box center [466, 217] width 303 height 23
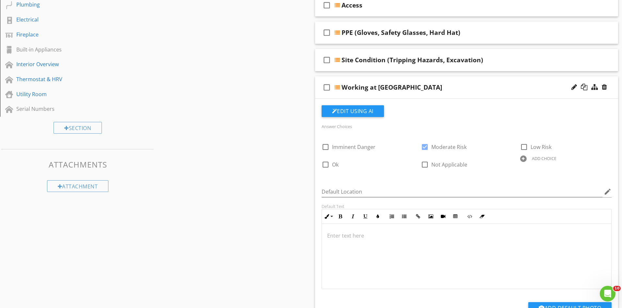
scroll to position [199, 0]
click at [521, 145] on div at bounding box center [523, 146] width 11 height 11
checkbox input "true"
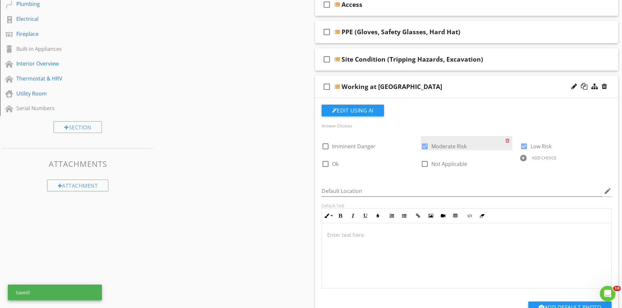
click at [424, 146] on div at bounding box center [424, 146] width 11 height 11
checkbox input "false"
click at [388, 78] on div "check_box_outline_blank Working at Heights" at bounding box center [466, 87] width 303 height 23
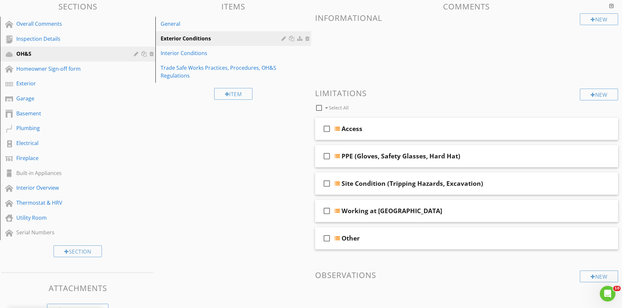
scroll to position [0, 0]
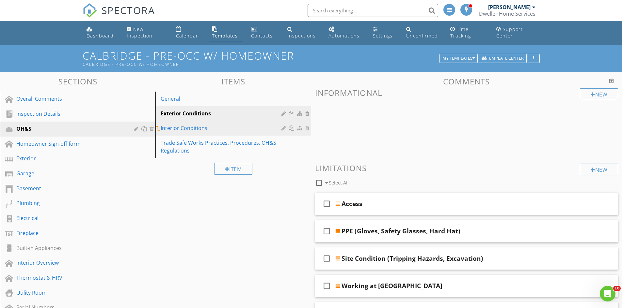
click at [243, 125] on div "Interior Conditions" at bounding box center [222, 128] width 122 height 8
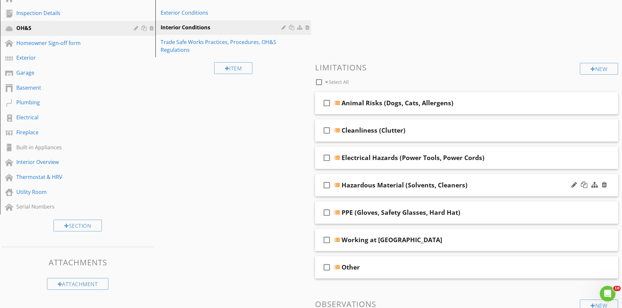
scroll to position [131, 0]
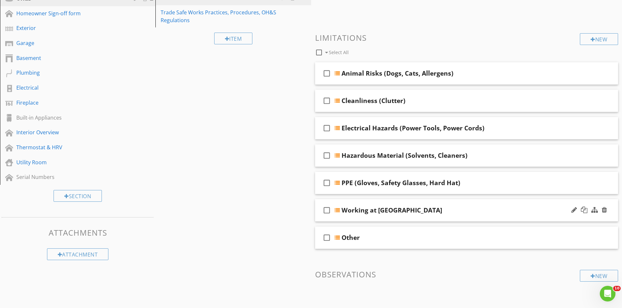
click at [416, 205] on div "check_box_outline_blank Working at Heights" at bounding box center [466, 210] width 303 height 23
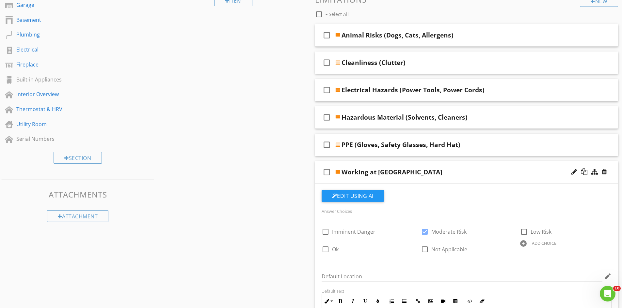
scroll to position [228, 0]
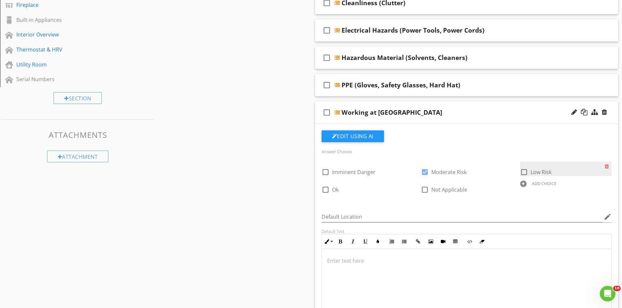
click at [523, 172] on div at bounding box center [523, 172] width 11 height 11
checkbox input "true"
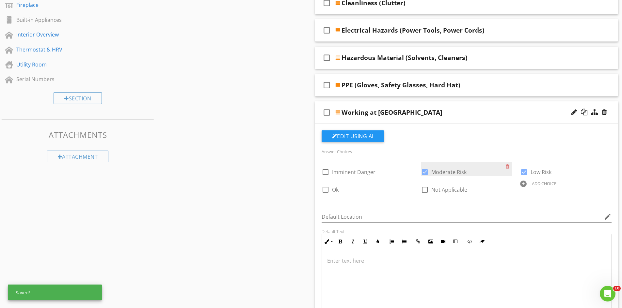
click at [425, 170] on div at bounding box center [424, 172] width 11 height 11
checkbox input "false"
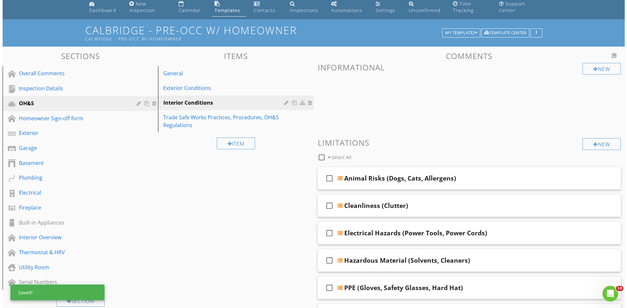
scroll to position [0, 0]
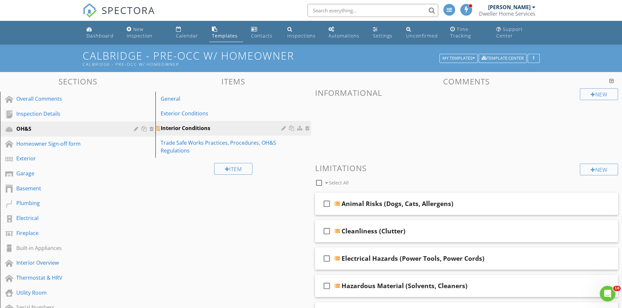
click at [257, 131] on div "Interior Conditions" at bounding box center [222, 128] width 122 height 8
click at [145, 128] on div at bounding box center [144, 128] width 7 height 5
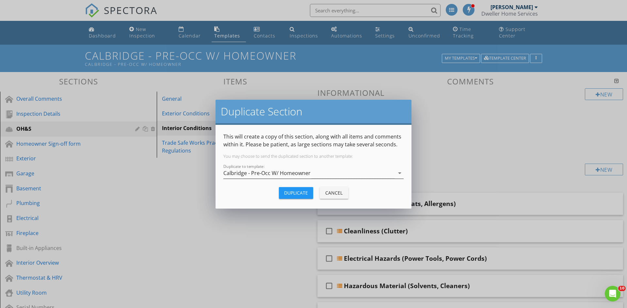
click at [294, 172] on div "Calbridge - Pre-Occ W/ Homeowner" at bounding box center [266, 173] width 87 height 6
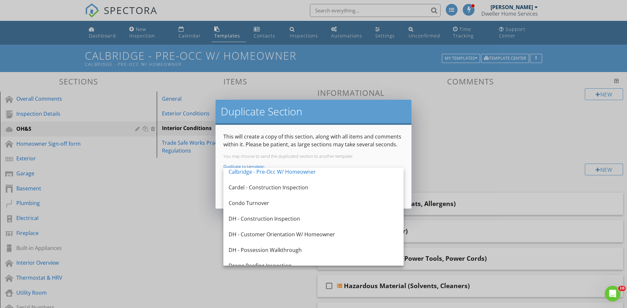
scroll to position [131, 0]
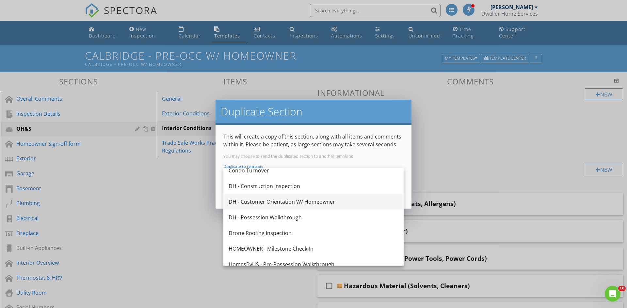
click at [302, 203] on div "DH - Customer Orientation W/ Homeowner" at bounding box center [313, 202] width 170 height 8
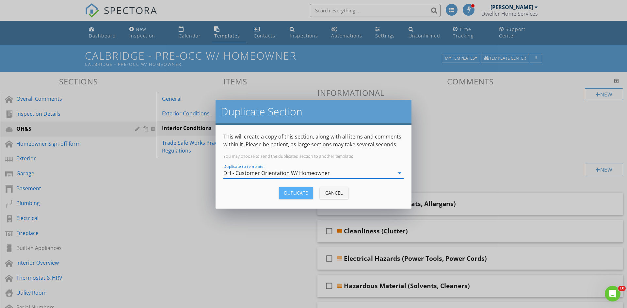
click at [300, 194] on div "Duplicate" at bounding box center [296, 193] width 24 height 7
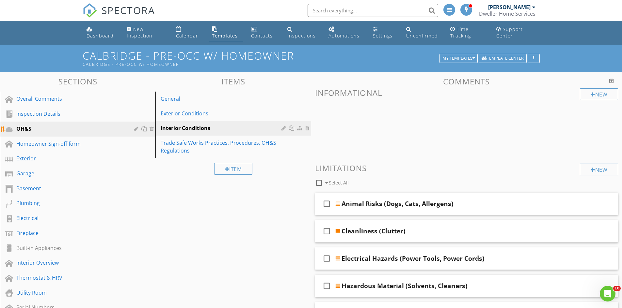
click at [142, 129] on div at bounding box center [144, 128] width 7 height 5
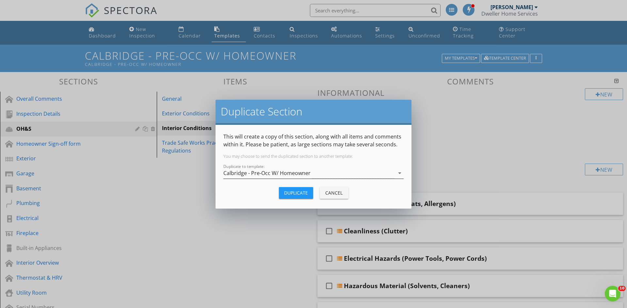
click at [253, 175] on div "Calbridge - Pre-Occ W/ Homeowner" at bounding box center [266, 173] width 87 height 6
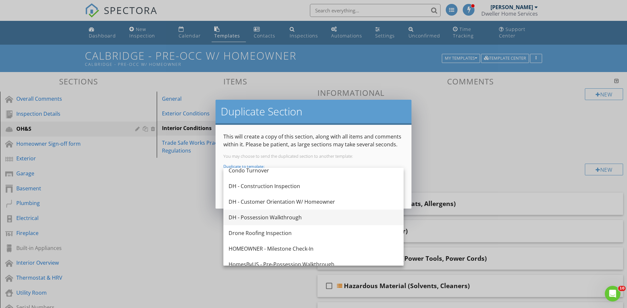
click at [305, 213] on div "DH - Possession Walkthrough" at bounding box center [313, 218] width 170 height 16
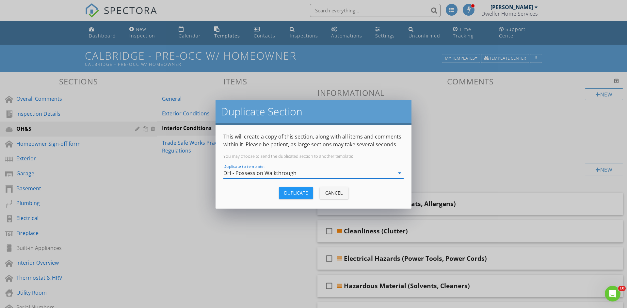
click at [297, 192] on div "Duplicate" at bounding box center [296, 193] width 24 height 7
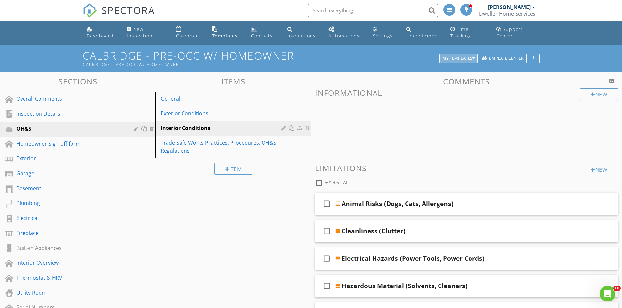
drag, startPoint x: 457, startPoint y: 55, endPoint x: 446, endPoint y: 74, distance: 21.2
click at [457, 56] on div "My Templates" at bounding box center [458, 58] width 32 height 5
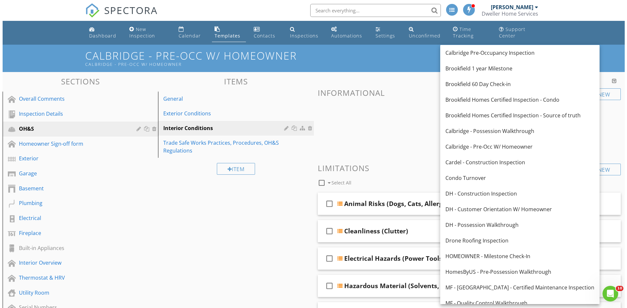
scroll to position [148, 0]
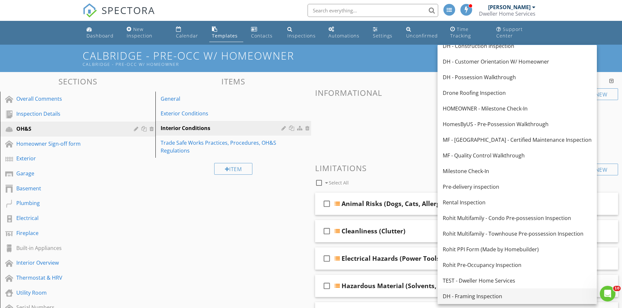
click at [503, 292] on link "DH - Framing Inspection" at bounding box center [516, 297] width 159 height 16
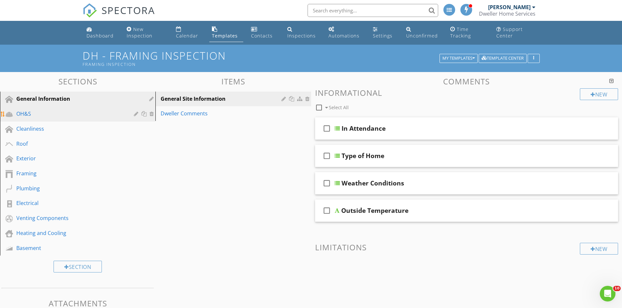
click at [97, 111] on div "OH&S" at bounding box center [70, 114] width 108 height 8
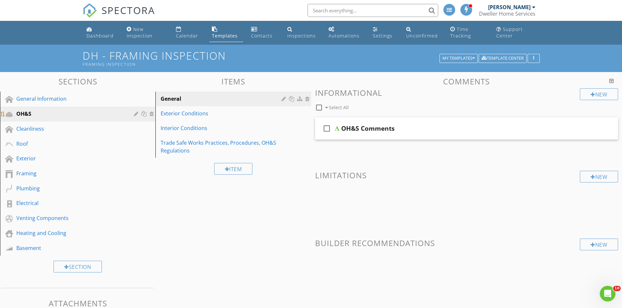
click at [144, 116] on div at bounding box center [144, 113] width 7 height 5
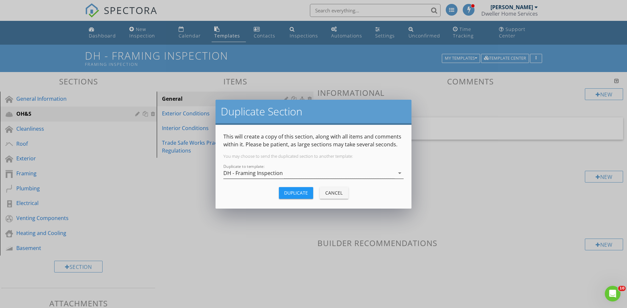
click at [299, 176] on div "DH - Framing Inspection" at bounding box center [308, 173] width 171 height 11
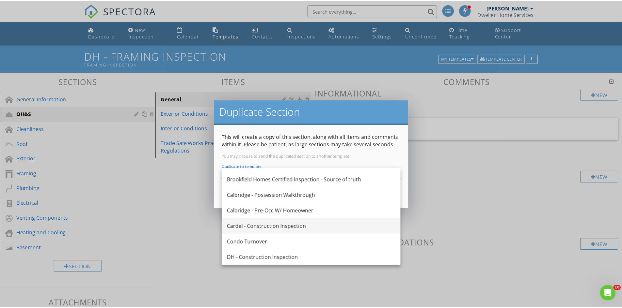
scroll to position [98, 0]
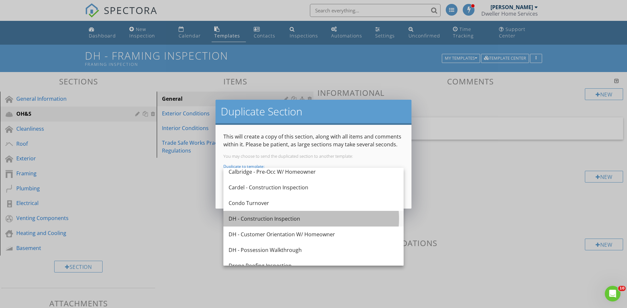
click at [322, 220] on div "DH - Construction Inspection" at bounding box center [313, 219] width 170 height 8
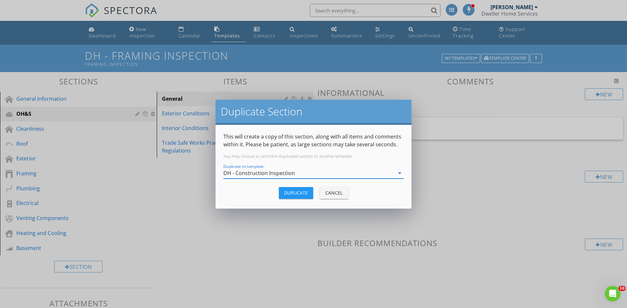
click at [304, 193] on div "Duplicate" at bounding box center [296, 193] width 24 height 7
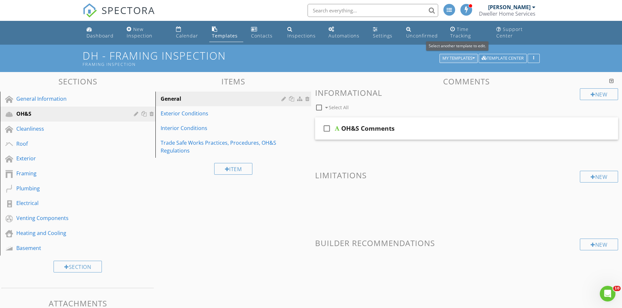
click at [455, 57] on div "My Templates" at bounding box center [458, 58] width 32 height 5
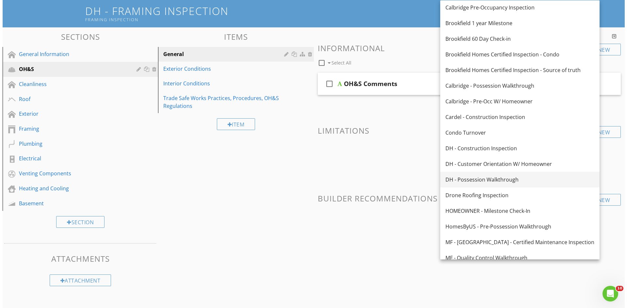
scroll to position [0, 0]
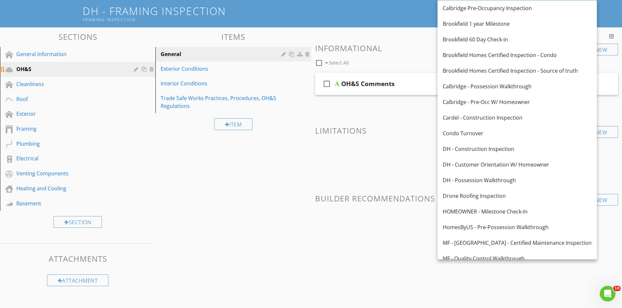
click at [143, 68] on div at bounding box center [144, 69] width 7 height 5
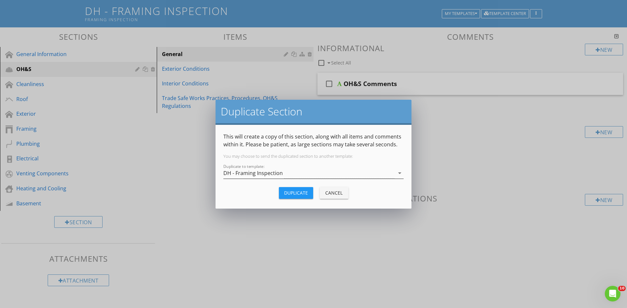
click at [314, 174] on div "DH - Framing Inspection" at bounding box center [308, 173] width 171 height 11
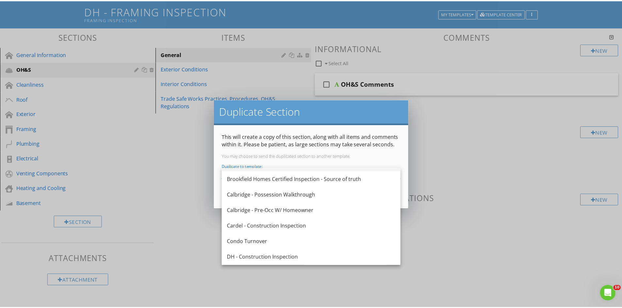
scroll to position [65, 0]
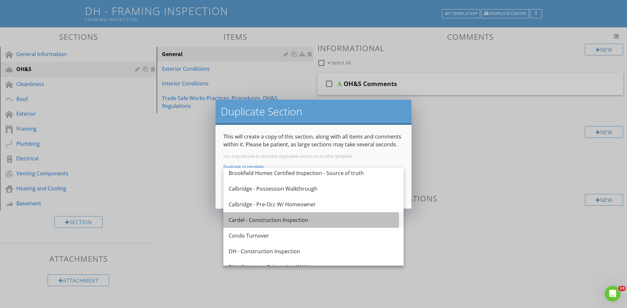
click at [306, 222] on div "Cardel - Construction Inspection" at bounding box center [313, 220] width 170 height 8
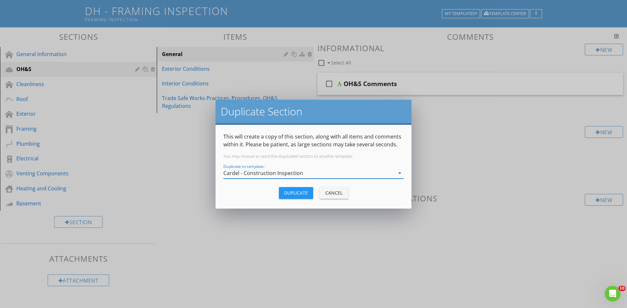
click at [298, 191] on div "Duplicate" at bounding box center [296, 193] width 24 height 7
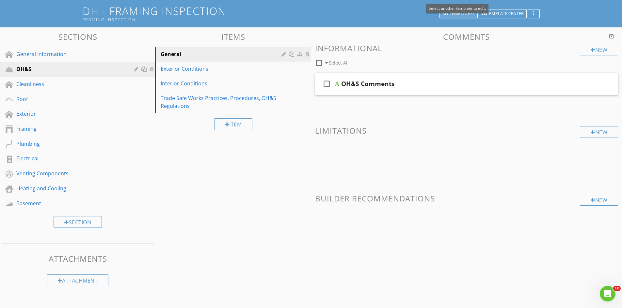
click at [459, 14] on div "My Templates" at bounding box center [458, 13] width 32 height 5
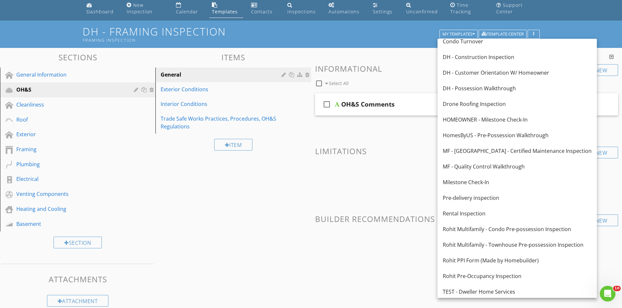
scroll to position [0, 0]
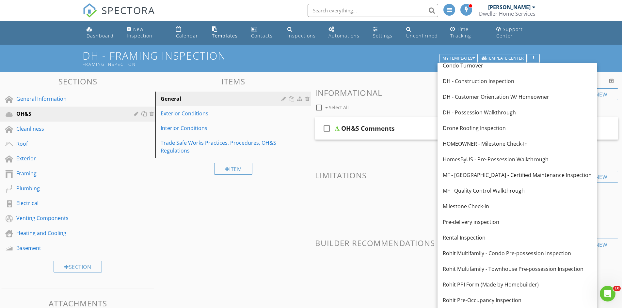
click at [414, 83] on h3 "Comments" at bounding box center [466, 81] width 303 height 9
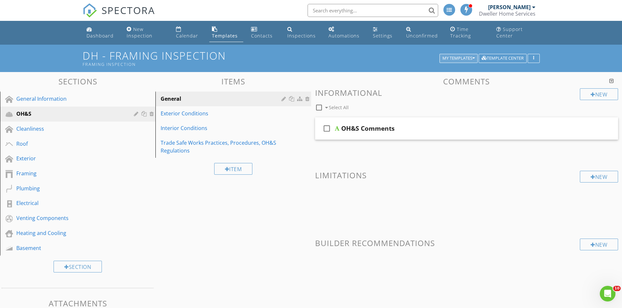
click at [455, 54] on button "My Templates" at bounding box center [458, 58] width 38 height 9
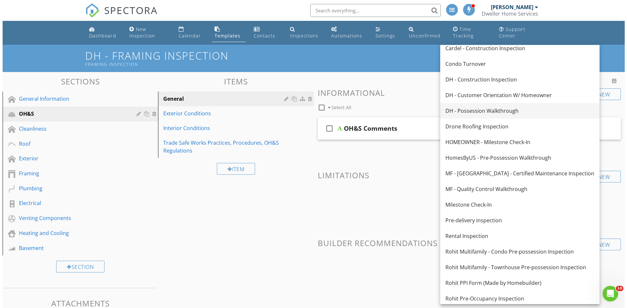
scroll to position [50, 0]
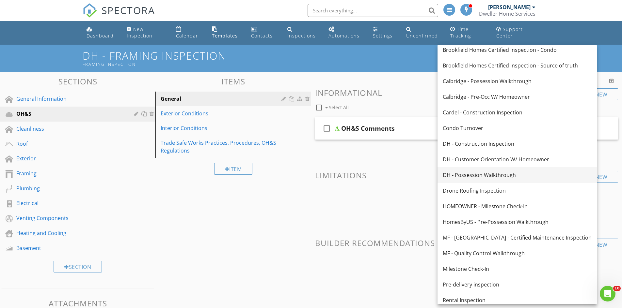
click at [516, 172] on div "DH - Possession Walkthrough" at bounding box center [517, 175] width 149 height 8
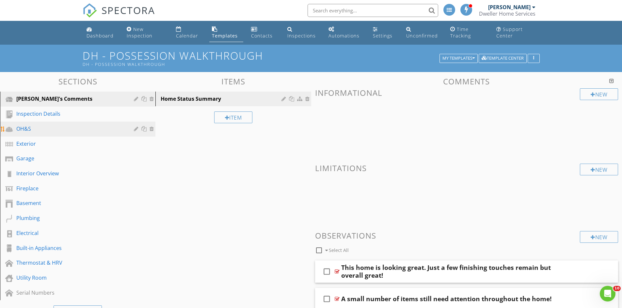
click at [146, 130] on div at bounding box center [144, 128] width 7 height 5
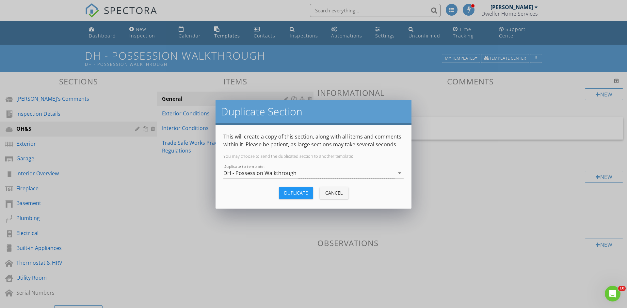
click at [281, 176] on div "DH - Possession Walkthrough" at bounding box center [259, 173] width 73 height 6
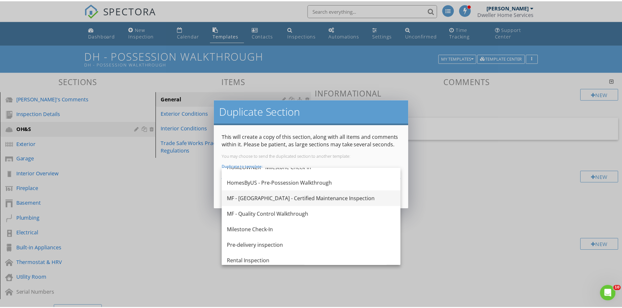
scroll to position [228, 0]
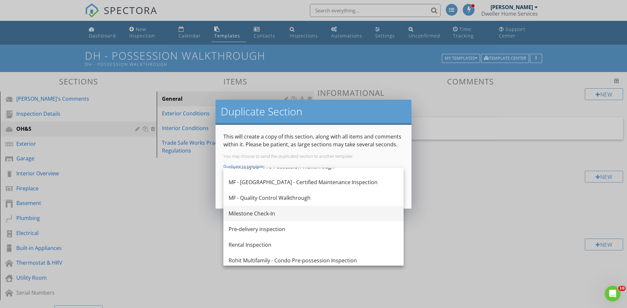
click at [333, 217] on div "Milestone Check-In" at bounding box center [313, 214] width 170 height 8
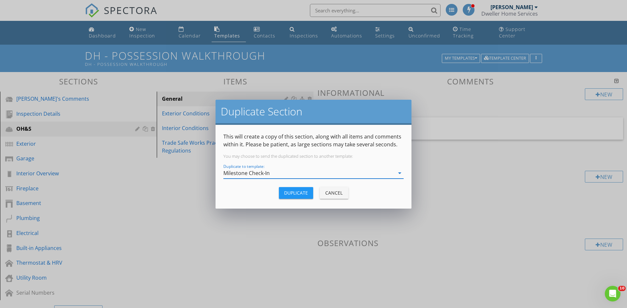
click at [298, 192] on div "Duplicate" at bounding box center [296, 193] width 24 height 7
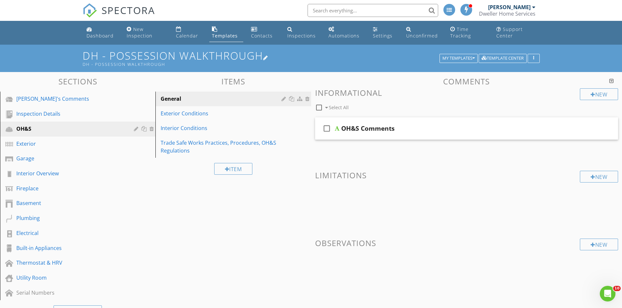
click at [464, 53] on h1 "DH - Possession Walkthrough DH - Possession Walkthrough" at bounding box center [311, 58] width 457 height 17
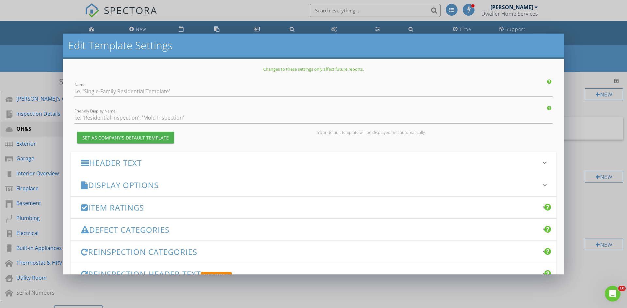
type input "DH - Possession Walkthrough"
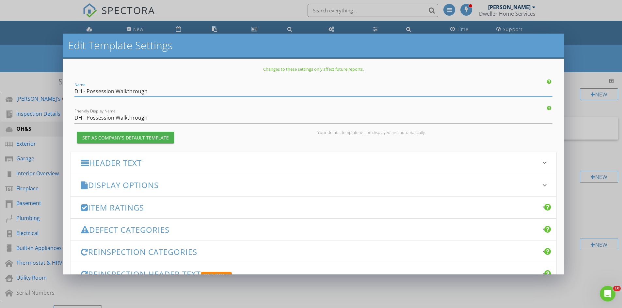
click at [594, 157] on div "Edit Template Settings Changes to these settings only affect future reports. Na…" at bounding box center [311, 154] width 622 height 308
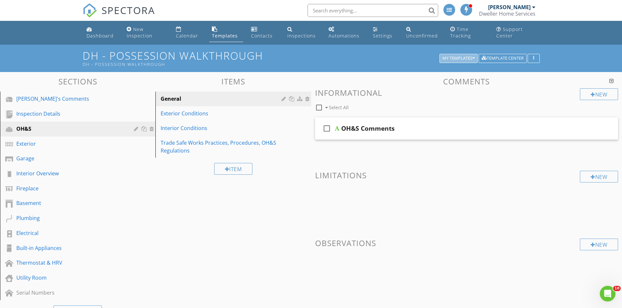
click at [465, 55] on button "My Templates" at bounding box center [458, 58] width 38 height 9
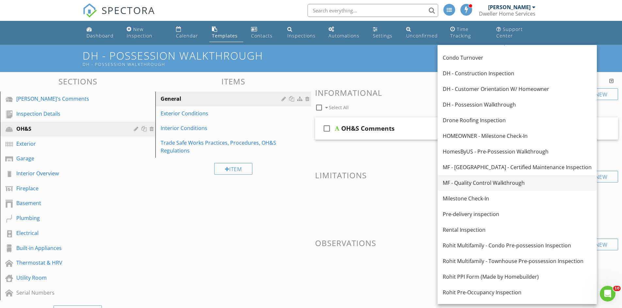
scroll to position [148, 0]
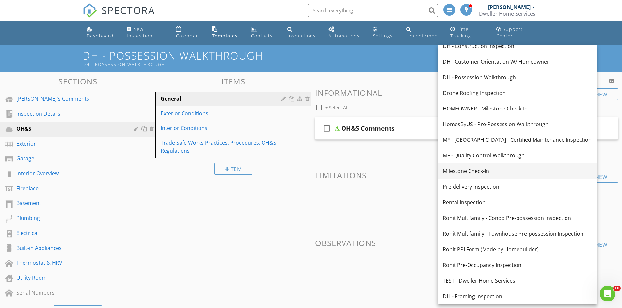
click at [493, 175] on link "Milestone Check-In" at bounding box center [516, 172] width 159 height 16
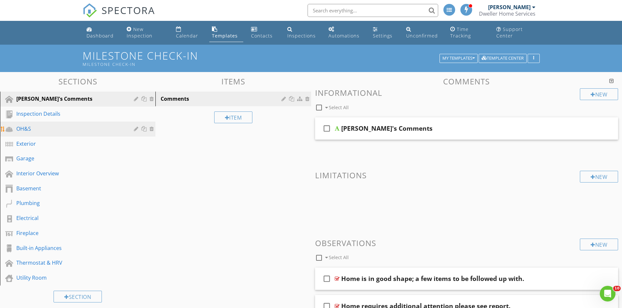
click at [107, 127] on div "OH&S" at bounding box center [70, 129] width 108 height 8
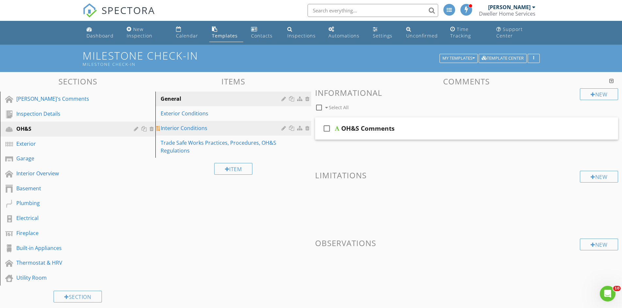
click at [239, 128] on div "Interior Conditions" at bounding box center [222, 128] width 122 height 8
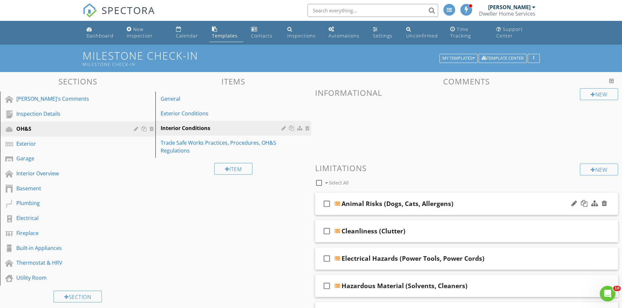
click at [422, 198] on div "check_box_outline_blank Animal Risks (Dogs, Cats, Allergens)" at bounding box center [466, 204] width 303 height 23
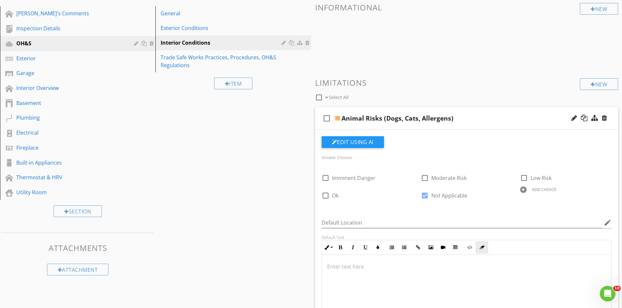
scroll to position [98, 0]
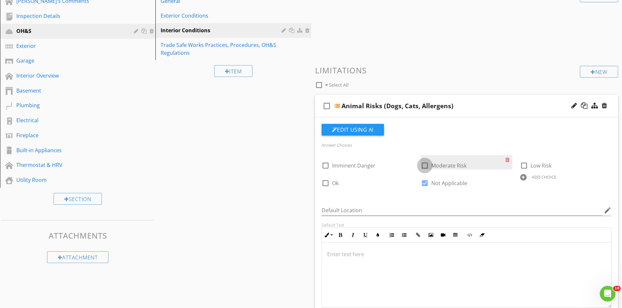
click at [427, 164] on div at bounding box center [424, 165] width 11 height 11
checkbox input "true"
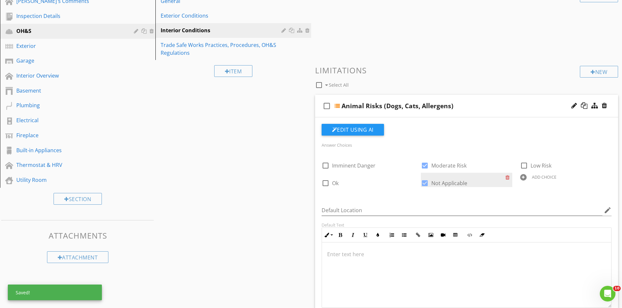
click at [425, 184] on div at bounding box center [424, 183] width 11 height 11
checkbox input "false"
click at [258, 177] on div "Sections Dweller's Comments Inspection Details OH&S Exterior Garage Interior Ov…" at bounding box center [311, 292] width 622 height 636
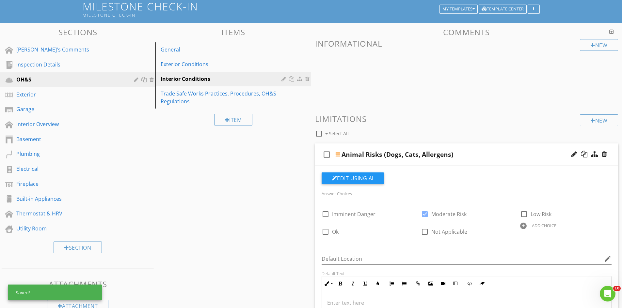
scroll to position [0, 0]
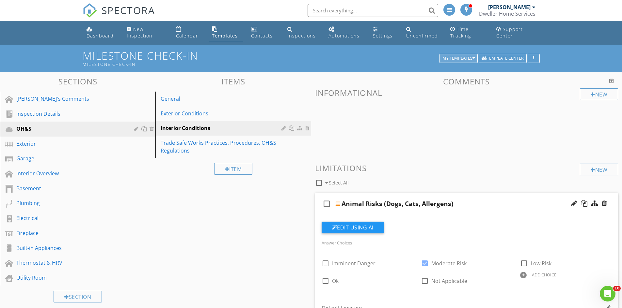
click at [457, 56] on div "My Templates" at bounding box center [458, 58] width 32 height 5
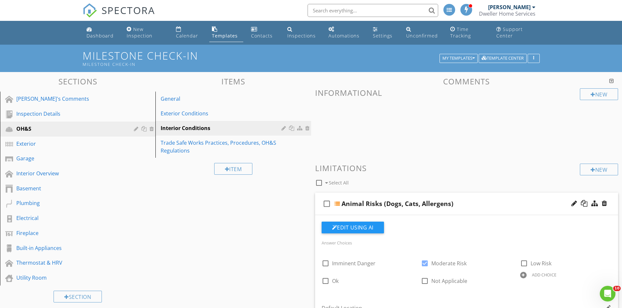
click at [142, 9] on span "SPECTORA" at bounding box center [128, 10] width 54 height 14
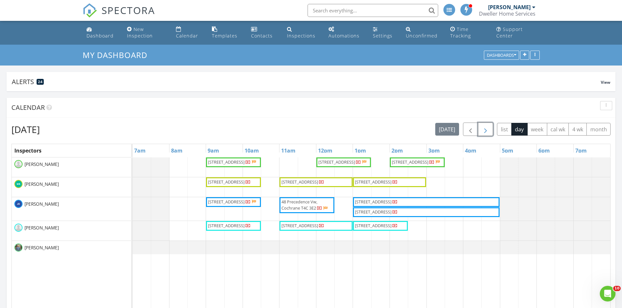
click at [491, 128] on button "button" at bounding box center [485, 129] width 15 height 13
